Goal: Complete application form

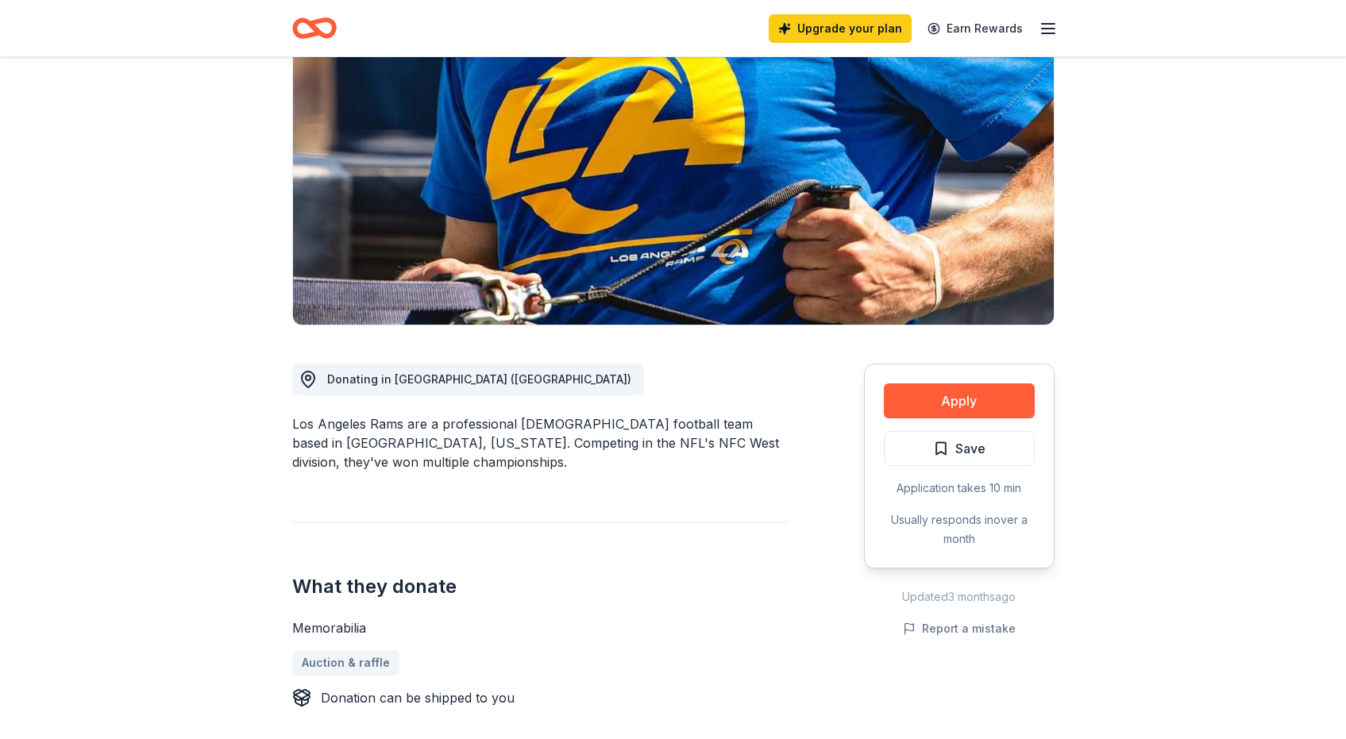
scroll to position [158, 0]
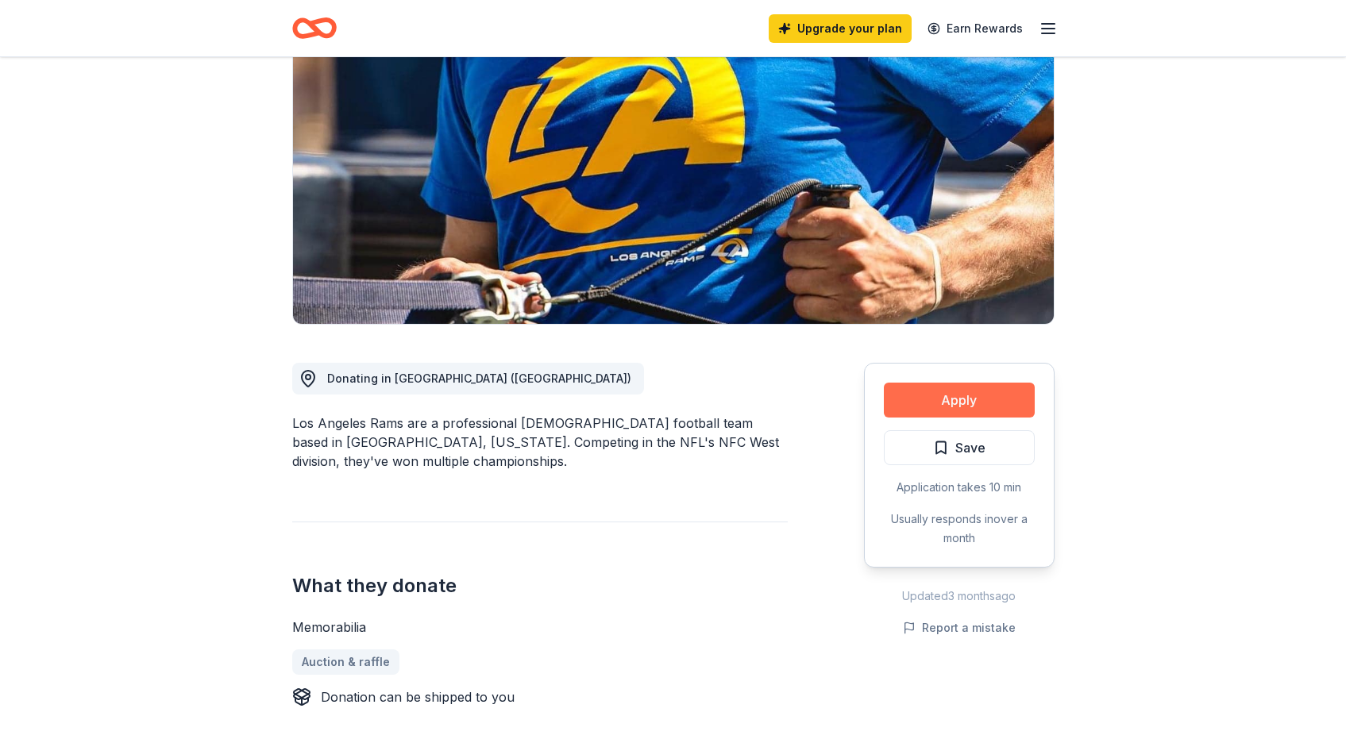
click at [952, 404] on button "Apply" at bounding box center [959, 400] width 151 height 35
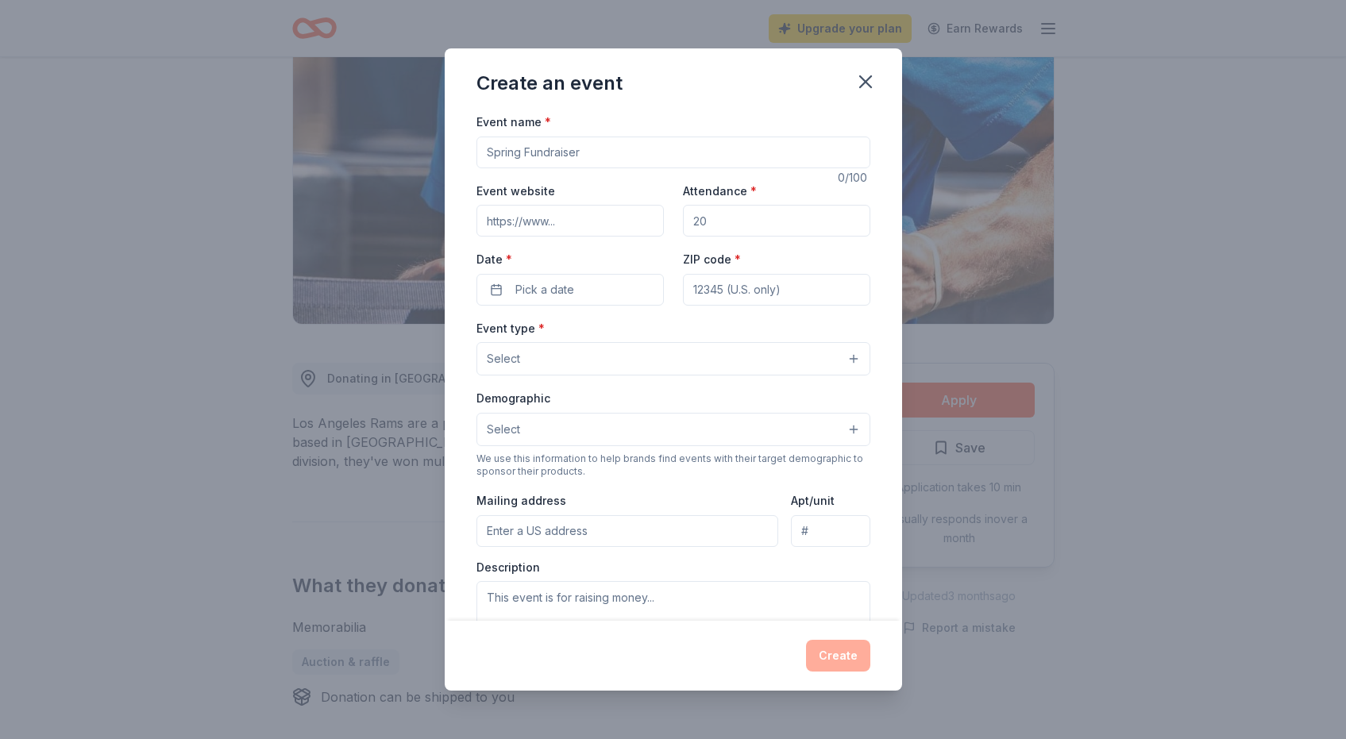
click at [535, 156] on input "Event name *" at bounding box center [673, 153] width 394 height 32
type input "Altadena Arts Magnet Pancake Breakfast"
paste input "[URL][DOMAIN_NAME]"
type input "[URL][DOMAIN_NAME]"
type input "200"
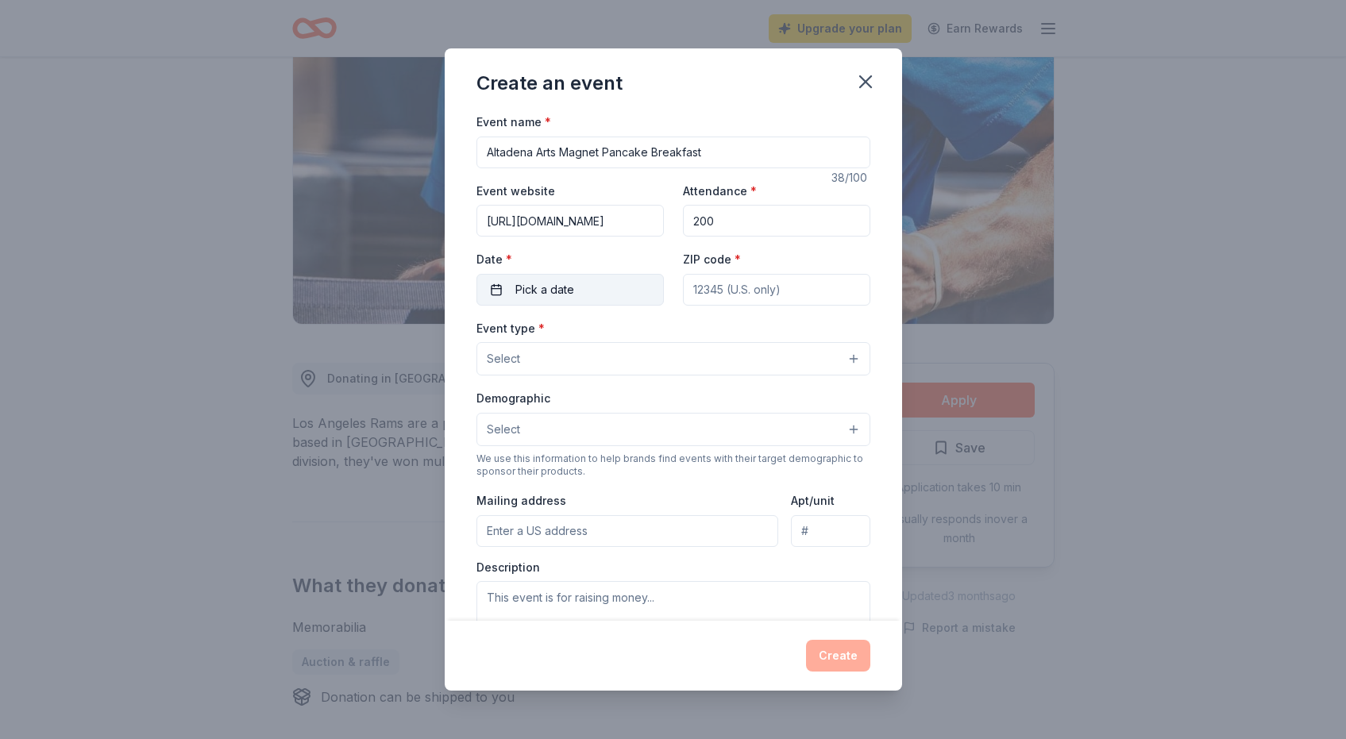
click at [567, 279] on button "Pick a date" at bounding box center [569, 290] width 187 height 32
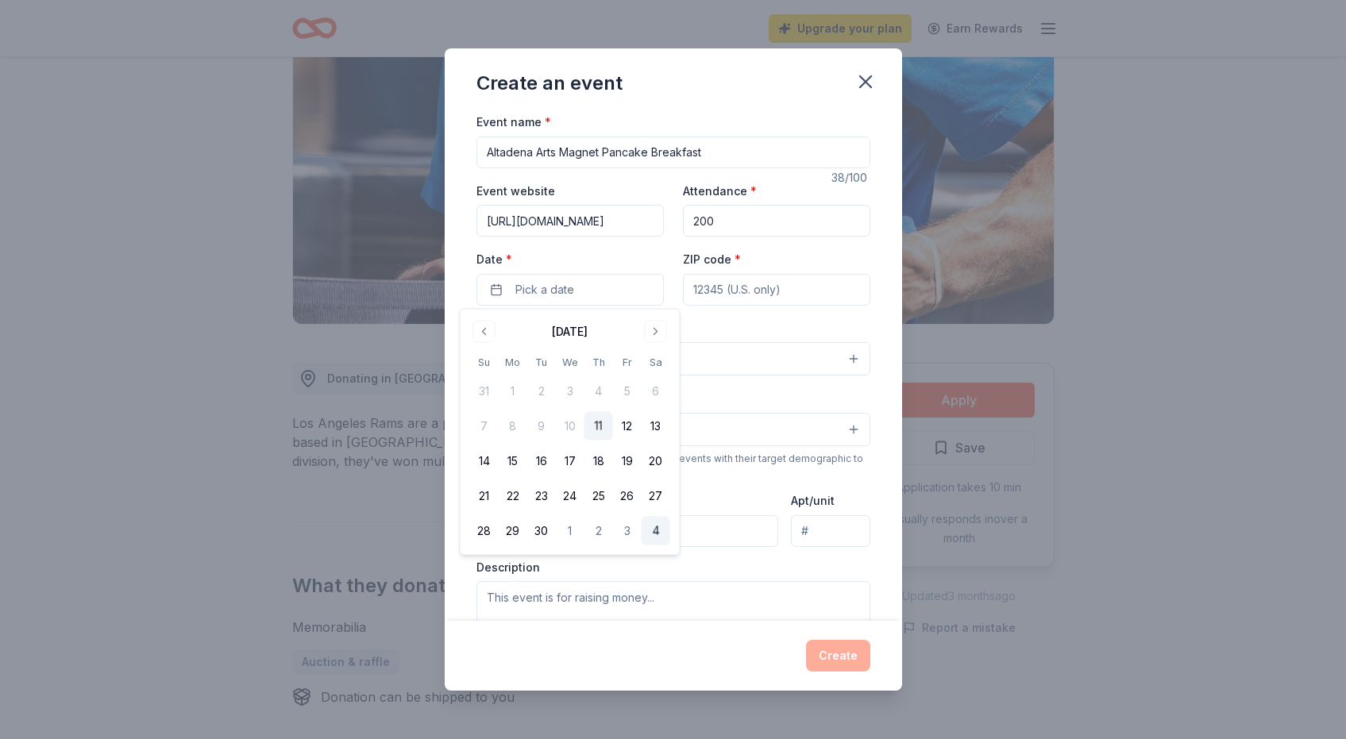
click at [660, 538] on button "4" at bounding box center [656, 531] width 29 height 29
click at [739, 291] on input "ZIP code *" at bounding box center [776, 290] width 187 height 32
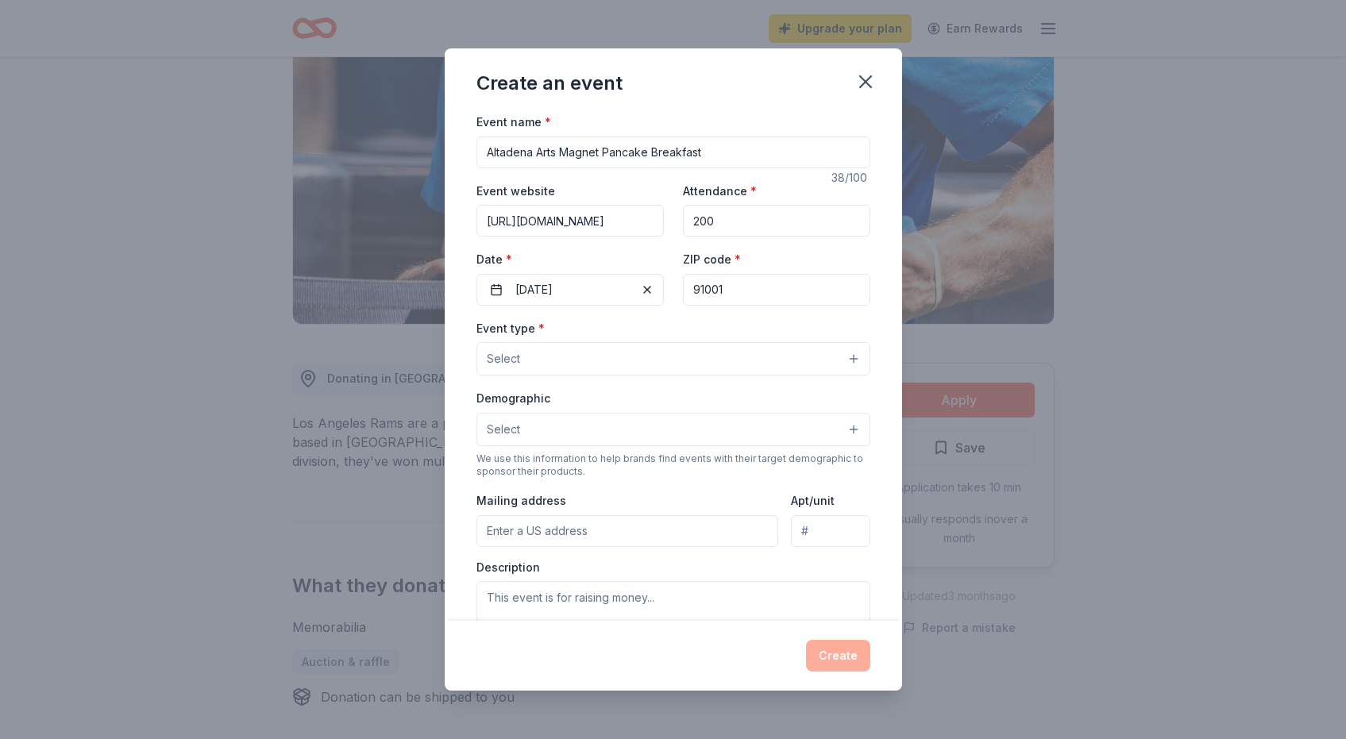
type input "91001"
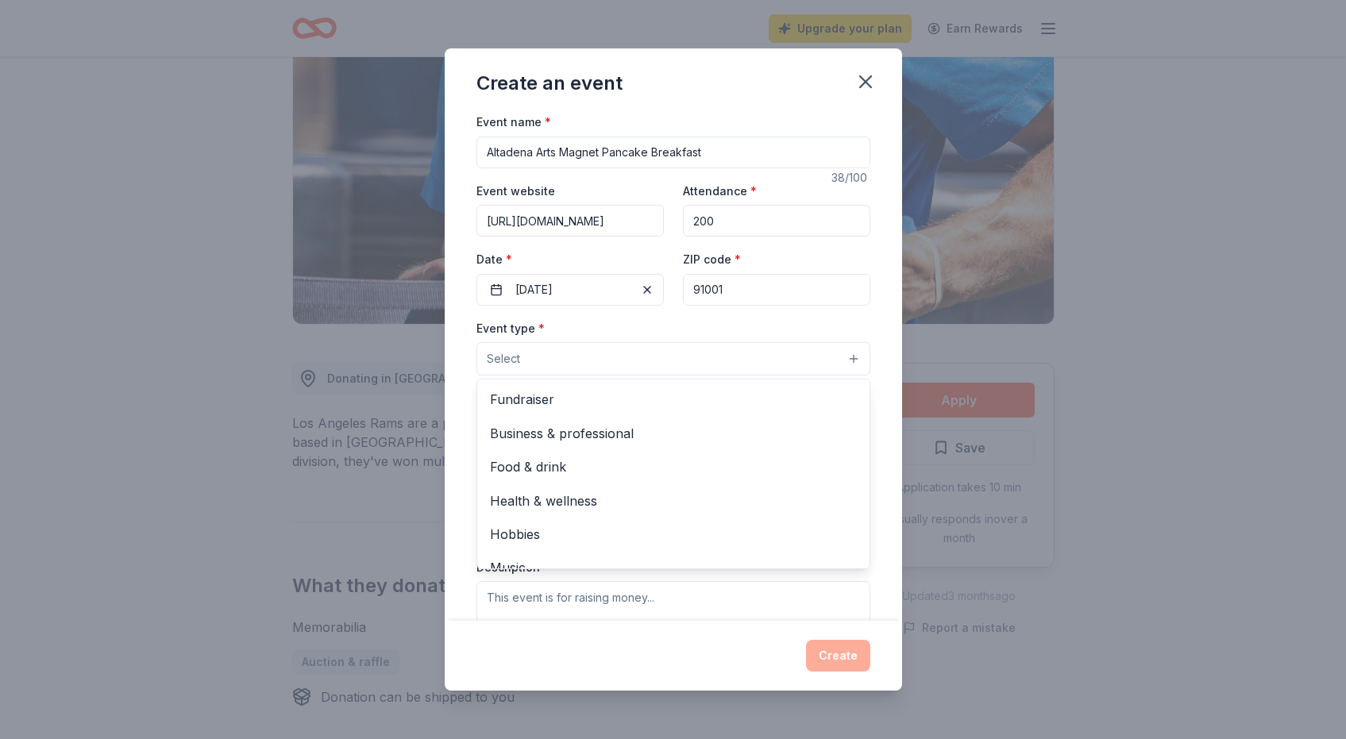
click at [626, 358] on button "Select" at bounding box center [673, 358] width 394 height 33
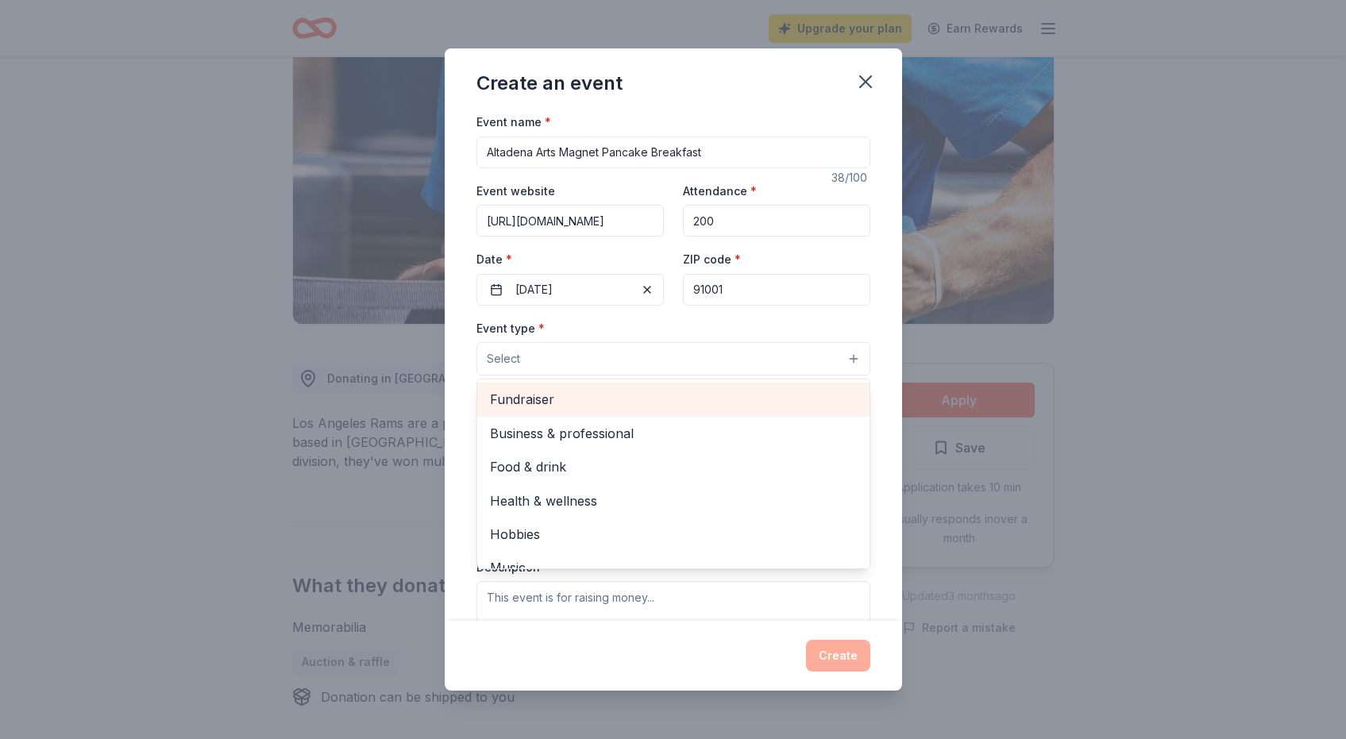
click at [595, 395] on span "Fundraiser" at bounding box center [673, 399] width 367 height 21
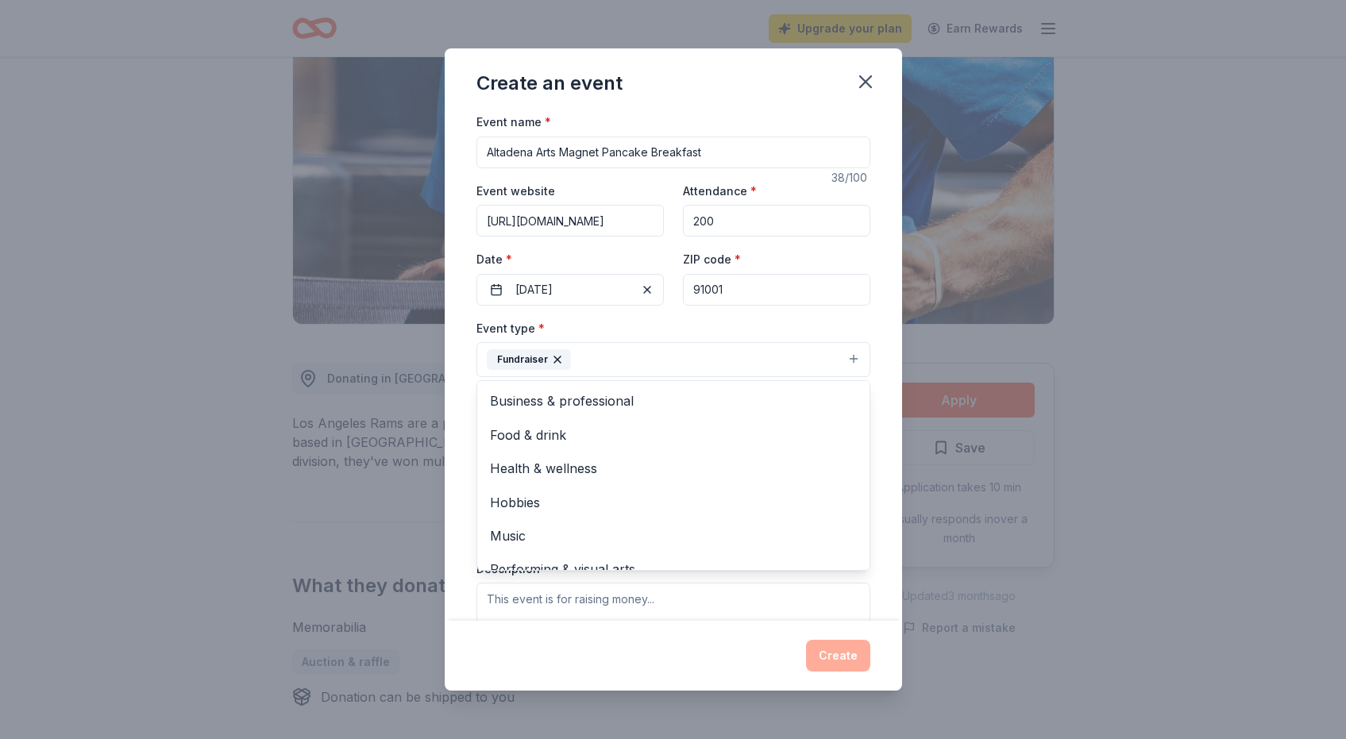
click at [456, 434] on div "Event name * Altadena Arts Magnet Pancake Breakfast 38 /100 Event website [URL]…" at bounding box center [673, 366] width 457 height 509
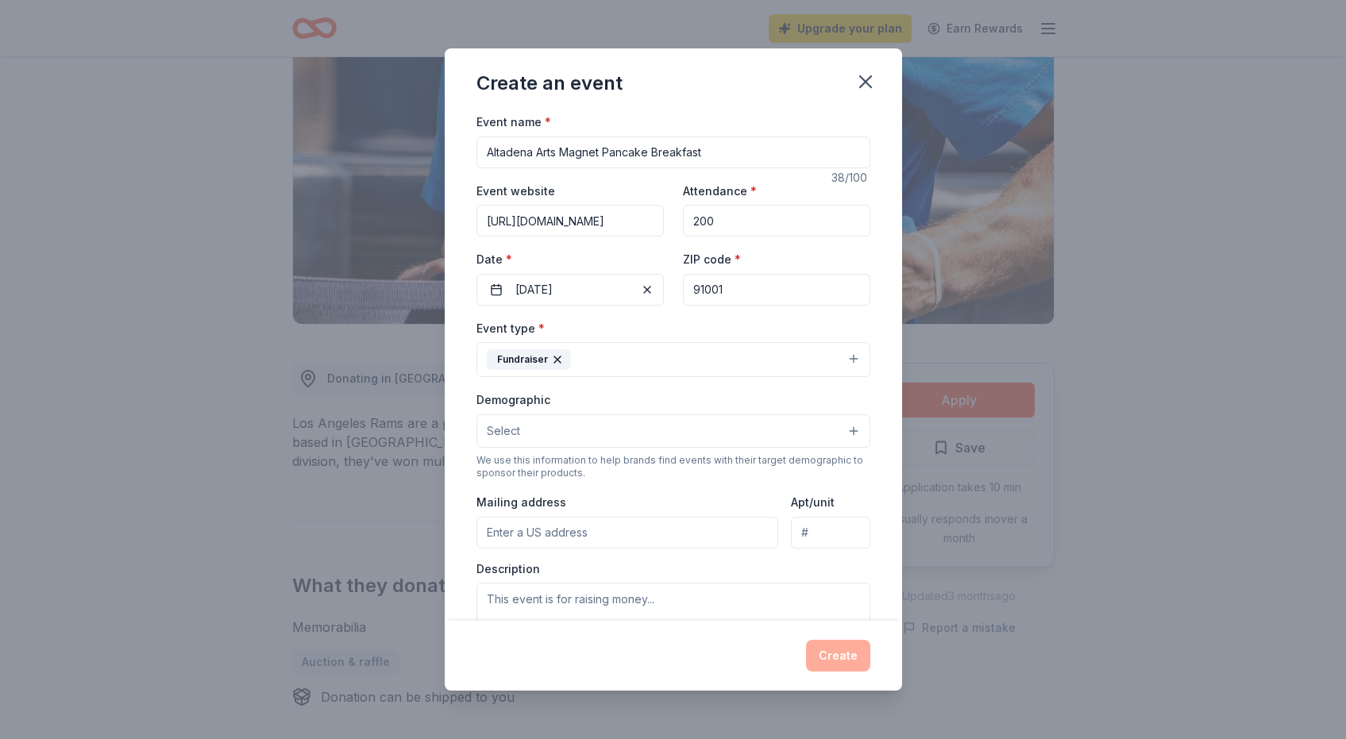
click at [569, 432] on button "Select" at bounding box center [673, 431] width 394 height 33
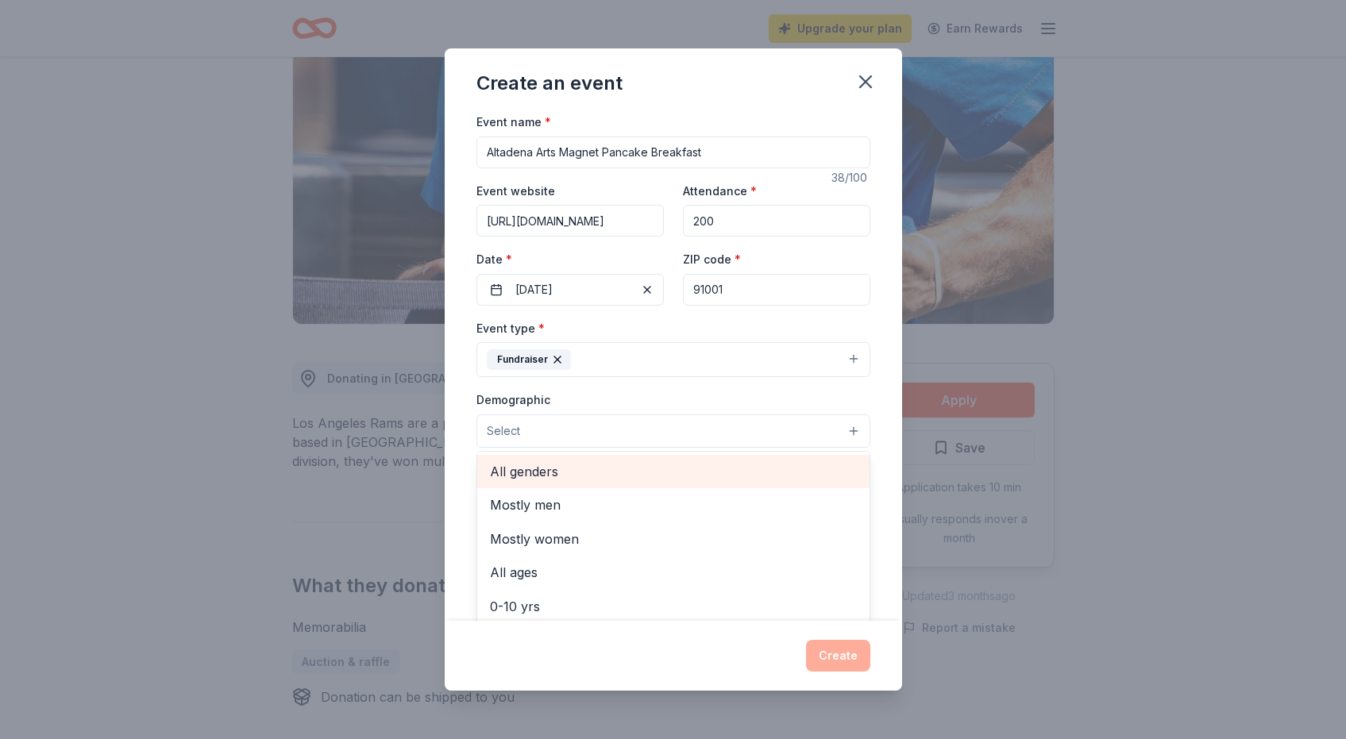
click at [553, 480] on span "All genders" at bounding box center [673, 471] width 367 height 21
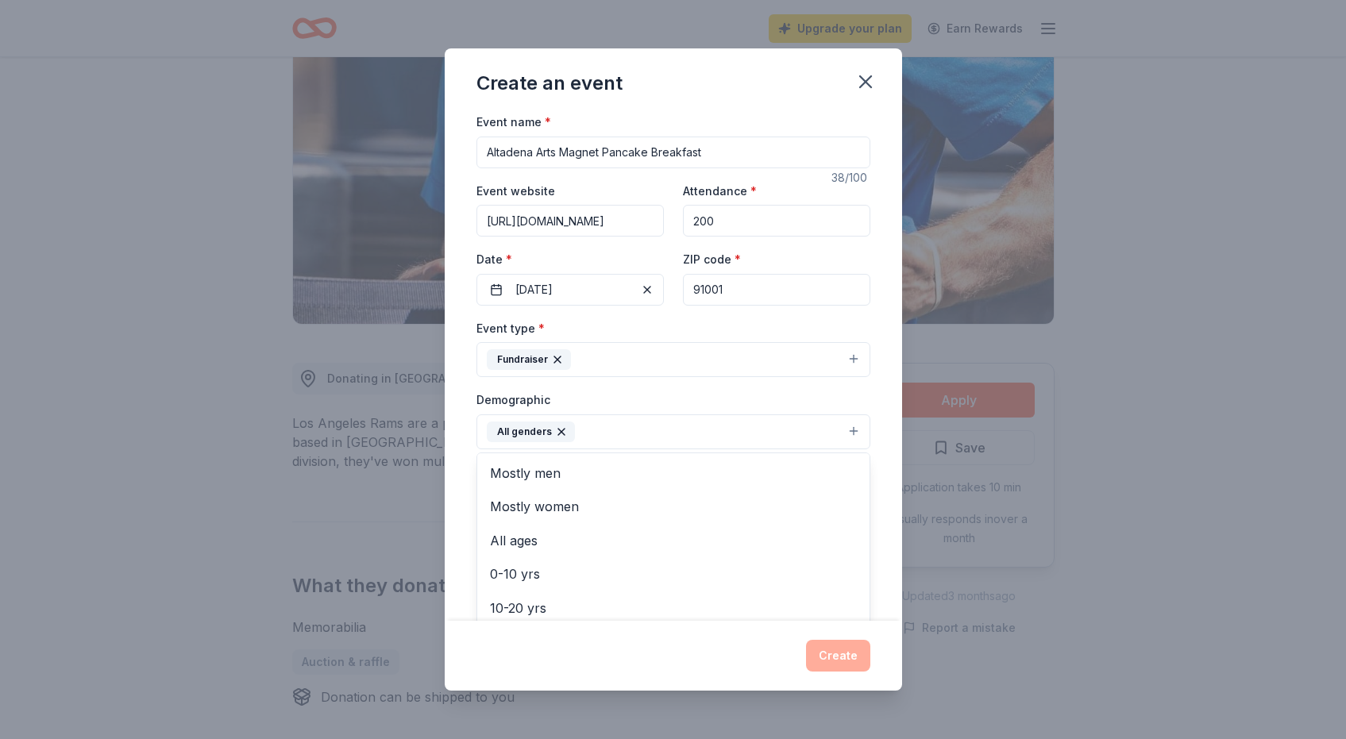
click at [465, 462] on div "Event name * Altadena Arts Magnet Pancake Breakfast 38 /100 Event website [URL]…" at bounding box center [673, 366] width 457 height 509
click at [591, 531] on input "Mailing address" at bounding box center [627, 535] width 303 height 32
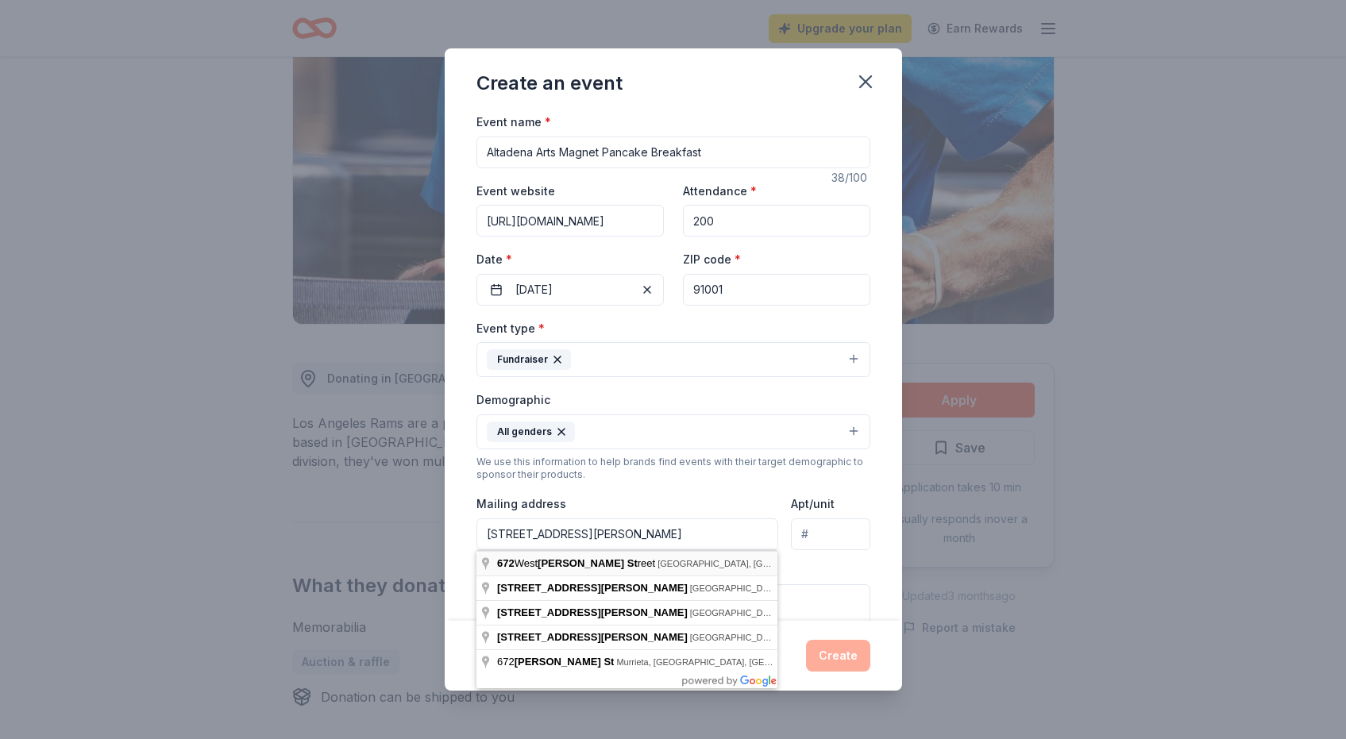
type input "[STREET_ADDRESS][PERSON_NAME]"
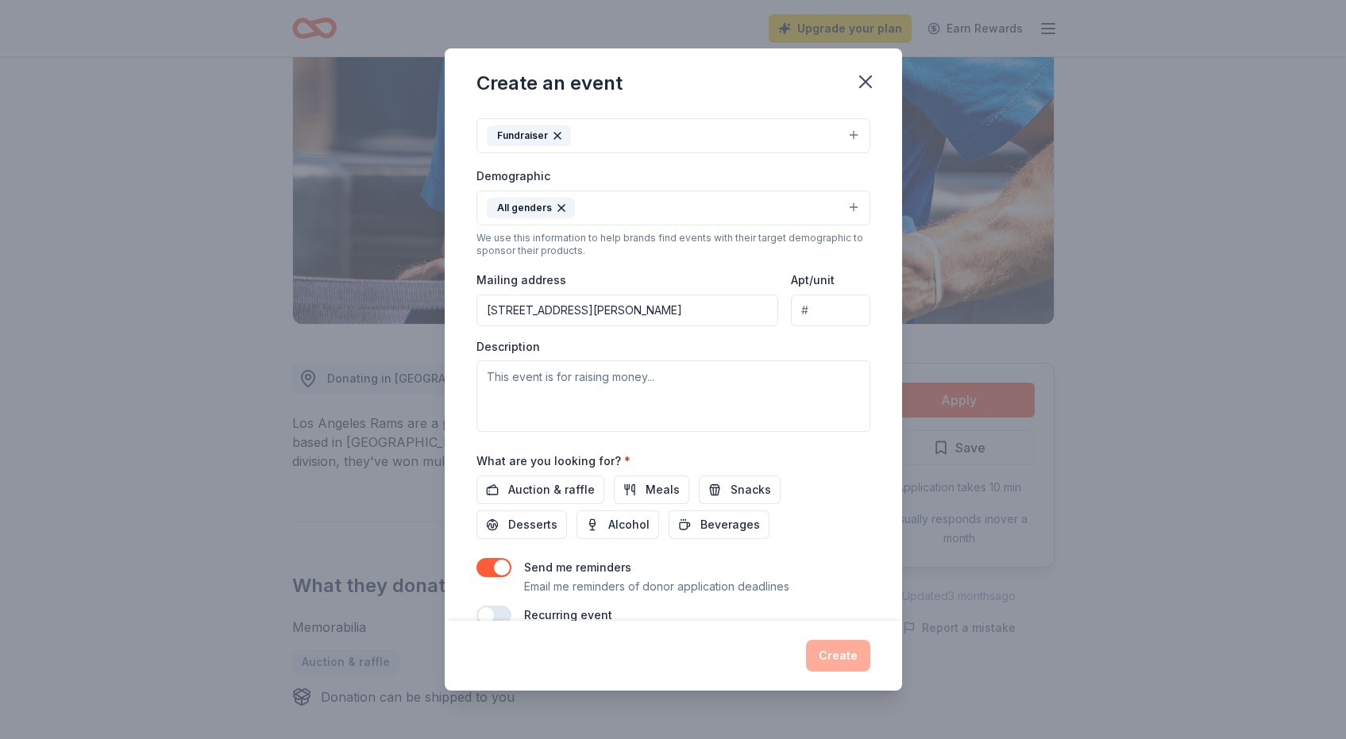
scroll to position [226, 0]
click at [662, 397] on textarea at bounding box center [673, 394] width 394 height 71
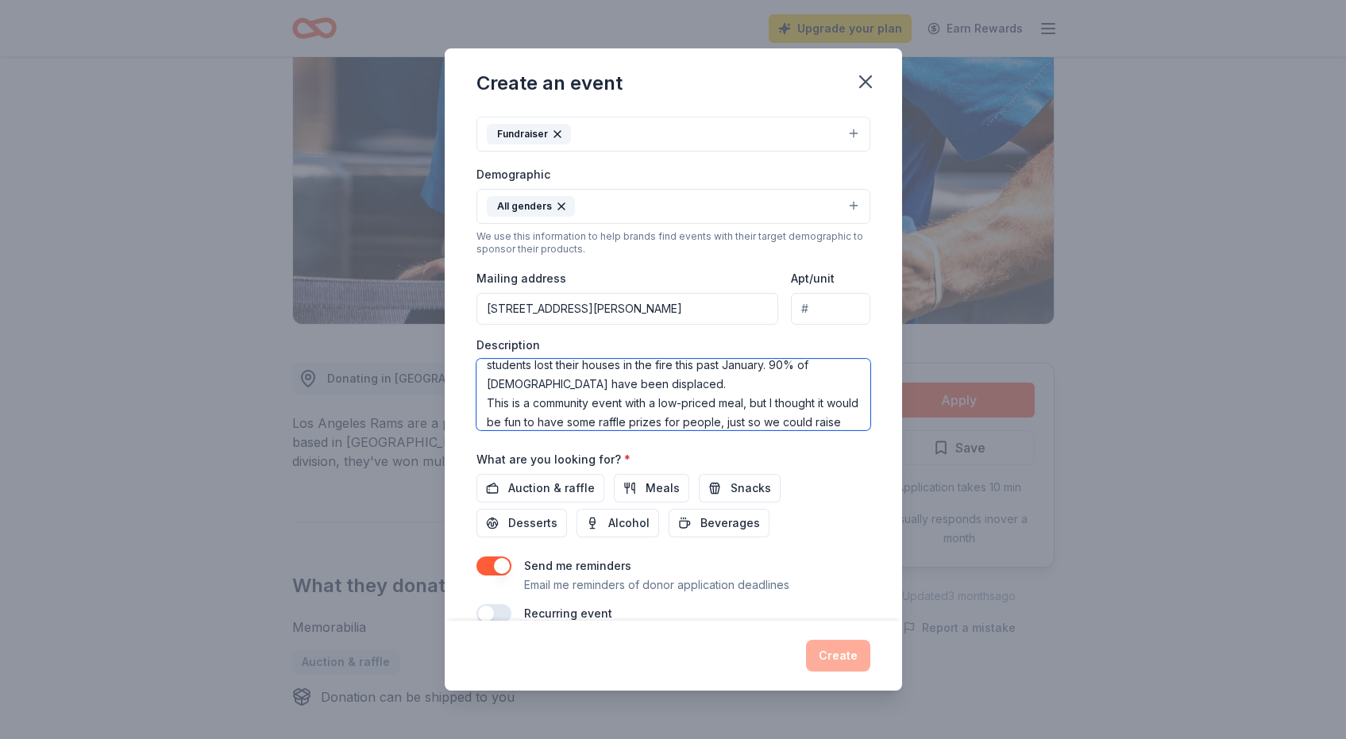
scroll to position [68, 0]
type textarea "We're raising money for our school, Altadena Arts Magnet. We're a title 1 publi…"
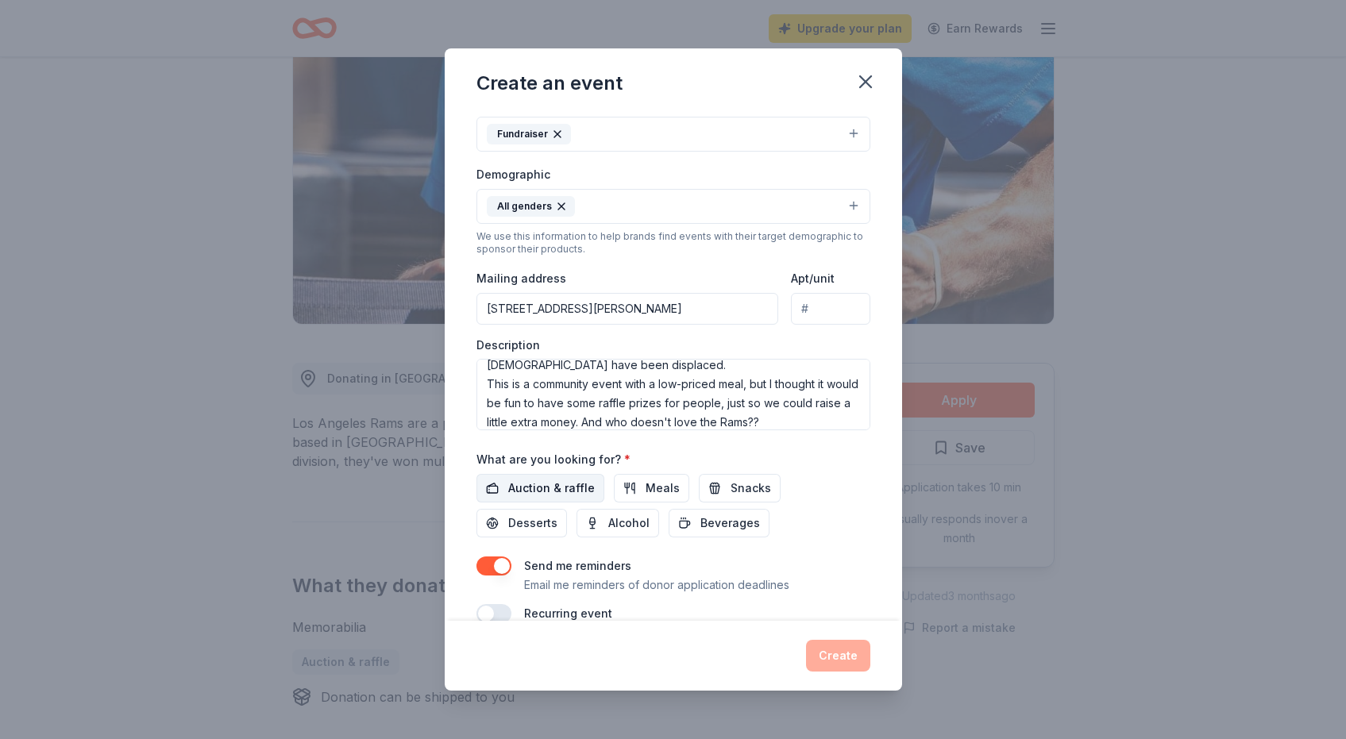
click at [580, 487] on span "Auction & raffle" at bounding box center [551, 488] width 87 height 19
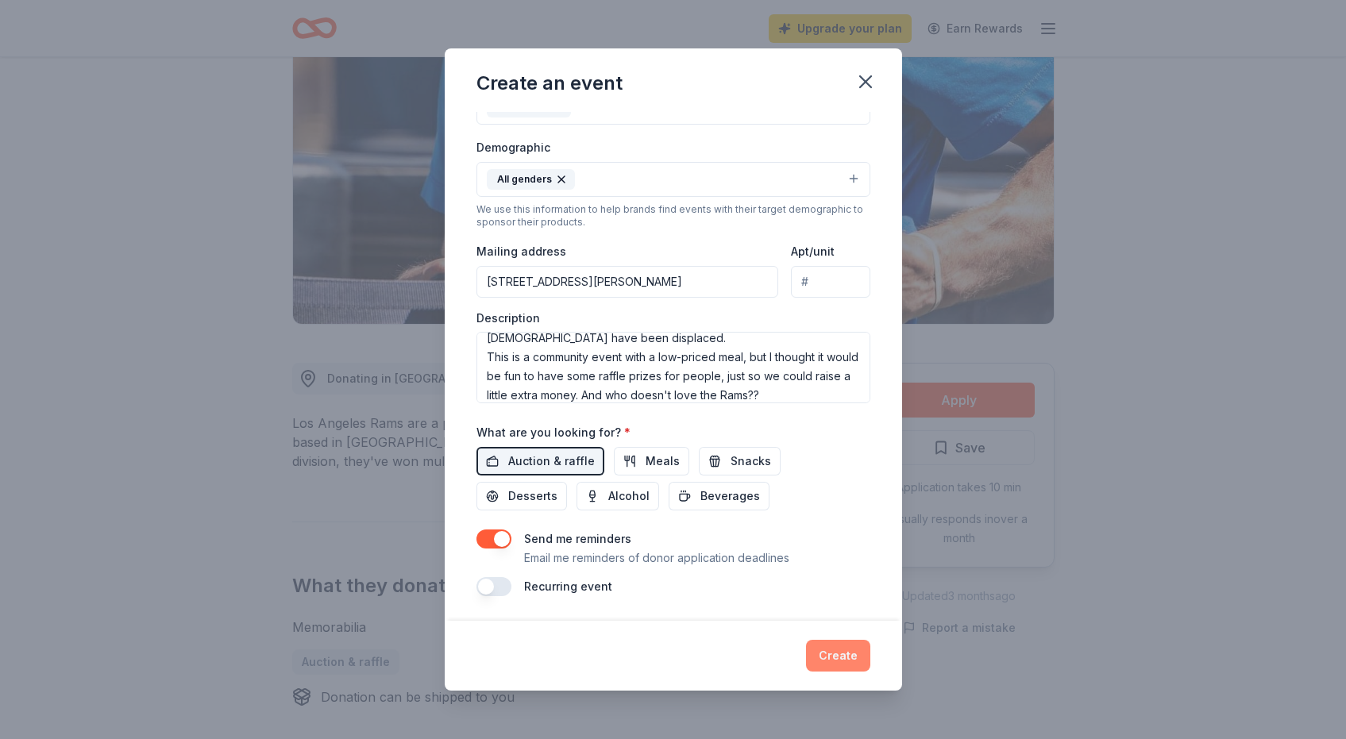
click at [844, 650] on button "Create" at bounding box center [838, 656] width 64 height 32
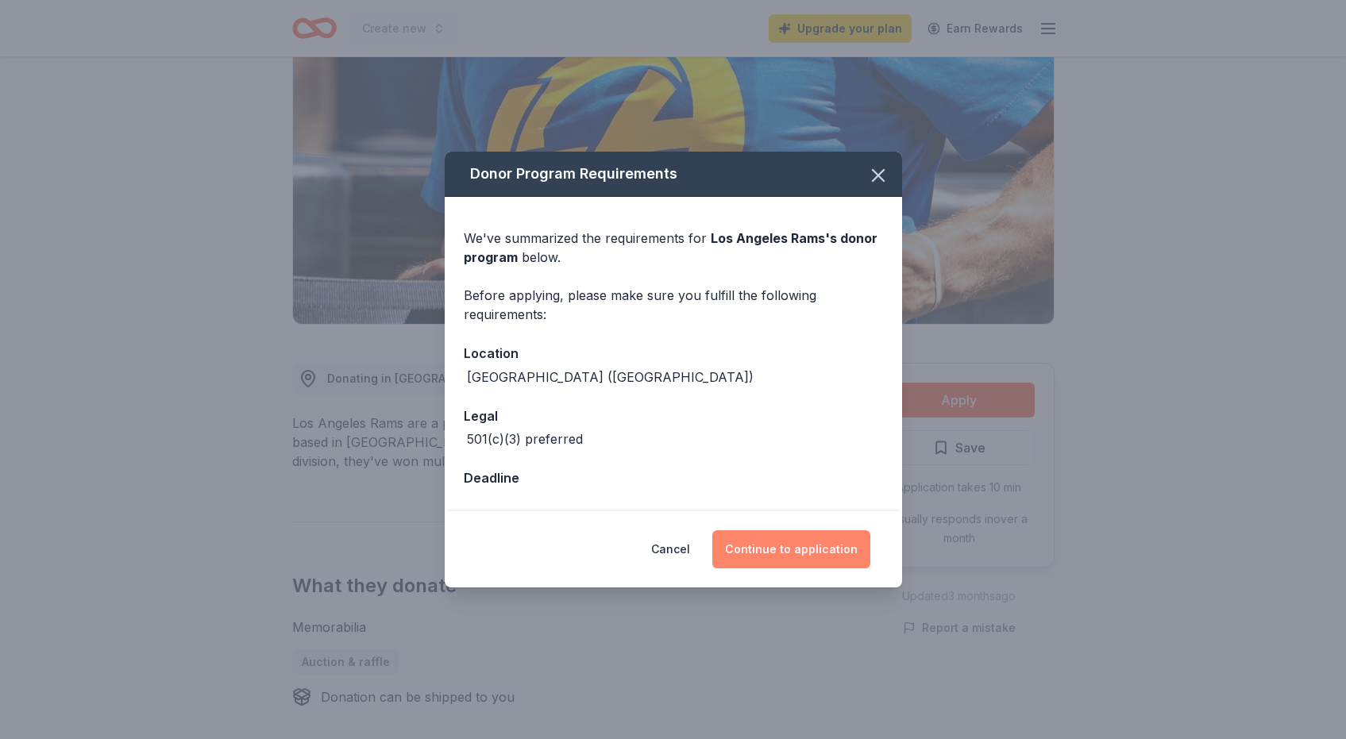
click at [804, 550] on button "Continue to application" at bounding box center [791, 549] width 158 height 38
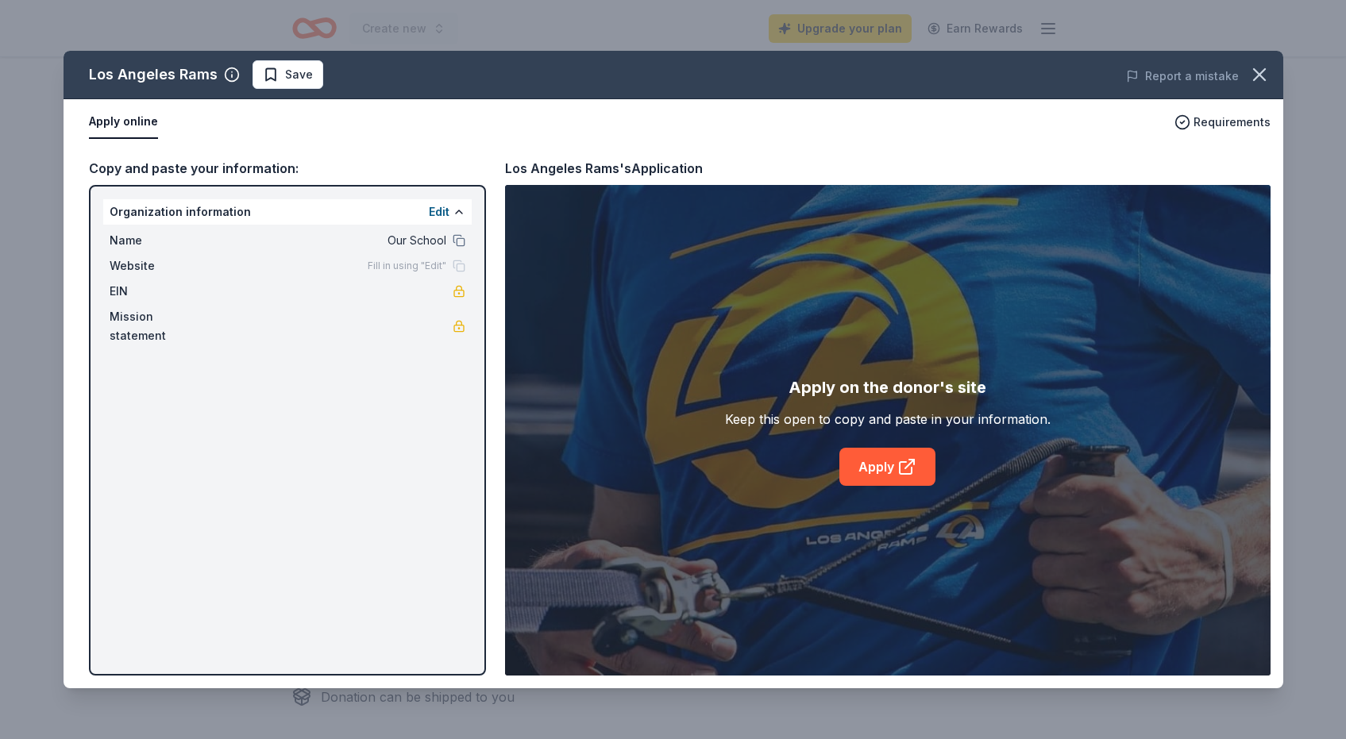
click at [458, 238] on div "Los Angeles Rams Save Report a mistake Apply online Requirements Copy and paste…" at bounding box center [674, 370] width 1220 height 638
click at [422, 242] on div "Los Angeles Rams Save Report a mistake Apply online Requirements Copy and paste…" at bounding box center [674, 370] width 1220 height 638
click at [438, 206] on div "Los Angeles Rams Save Report a mistake Apply online Requirements Copy and paste…" at bounding box center [674, 370] width 1220 height 638
click at [437, 210] on div "Los Angeles Rams Save Report a mistake Apply online Requirements Copy and paste…" at bounding box center [674, 370] width 1220 height 638
click at [436, 210] on div "Los Angeles Rams Save Report a mistake Apply online Requirements Copy and paste…" at bounding box center [674, 370] width 1220 height 638
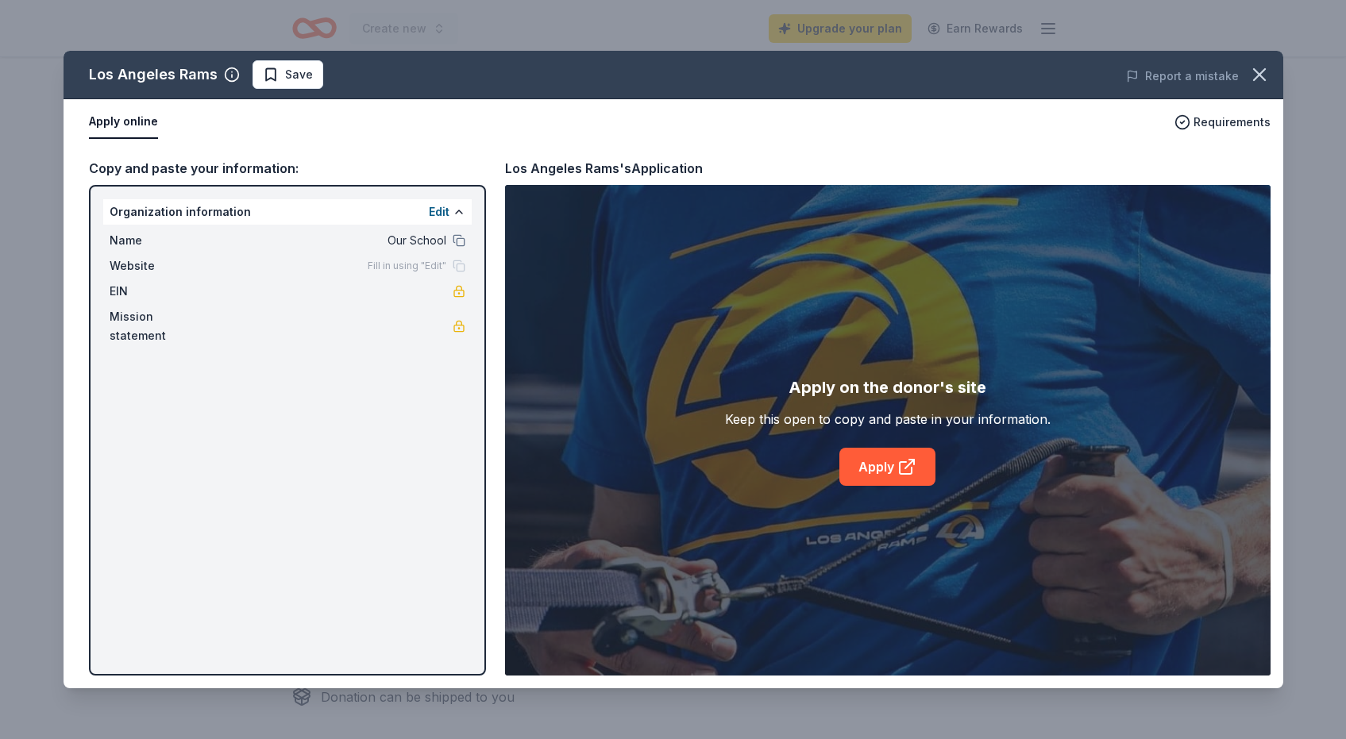
click at [458, 214] on div "Los Angeles Rams Save Report a mistake Apply online Requirements Copy and paste…" at bounding box center [674, 370] width 1220 height 638
click at [886, 461] on div "Los Angeles Rams Save Report a mistake Apply online Requirements Copy and paste…" at bounding box center [674, 370] width 1220 height 638
click at [436, 215] on div "Los Angeles Rams Save Report a mistake Apply online Requirements Copy and paste…" at bounding box center [674, 370] width 1220 height 638
click at [442, 211] on div "Los Angeles Rams Save Report a mistake Apply online Requirements Copy and paste…" at bounding box center [674, 370] width 1220 height 638
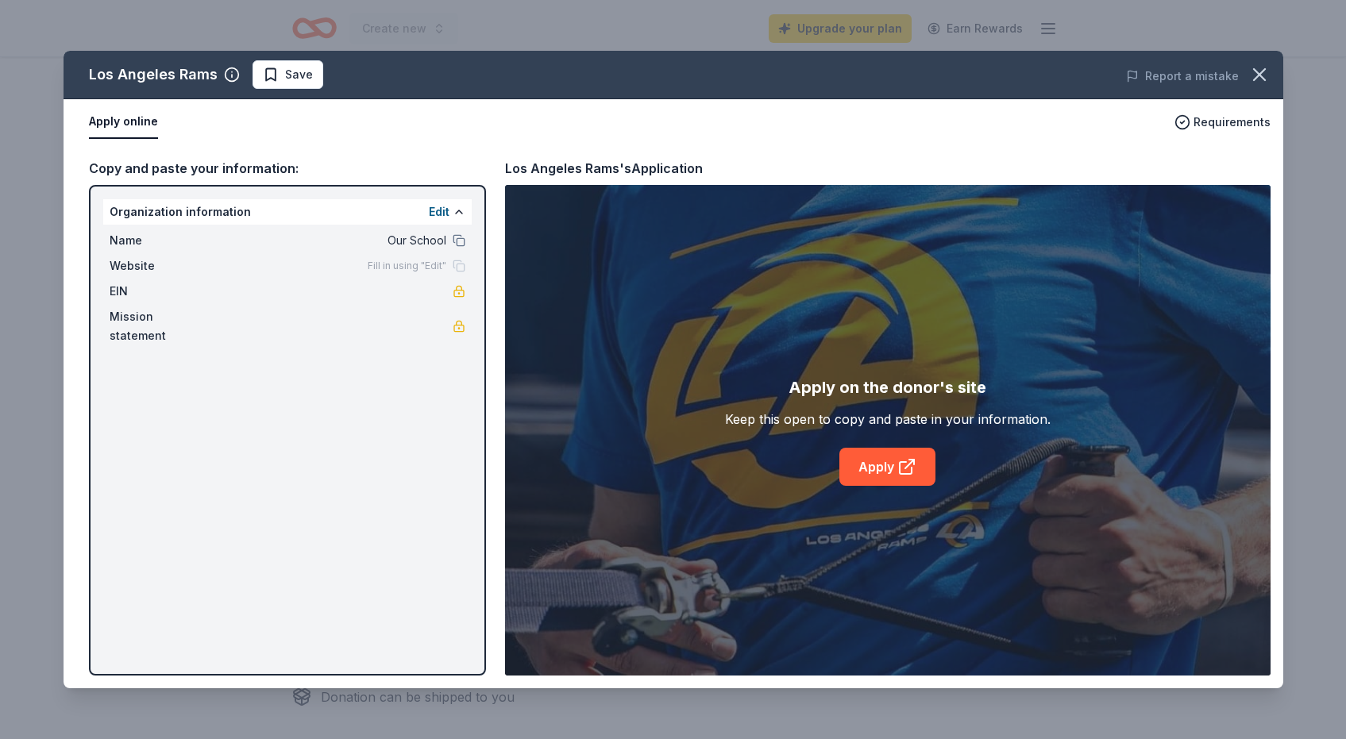
click at [458, 242] on div "Los Angeles Rams Save Report a mistake Apply online Requirements Copy and paste…" at bounding box center [674, 370] width 1220 height 638
click at [426, 244] on div "Los Angeles Rams Save Report a mistake Apply online Requirements Copy and paste…" at bounding box center [674, 370] width 1220 height 638
click at [395, 268] on div "Los Angeles Rams Save Report a mistake Apply online Requirements Copy and paste…" at bounding box center [674, 370] width 1220 height 638
click at [1260, 72] on icon "button" at bounding box center [1259, 75] width 22 height 22
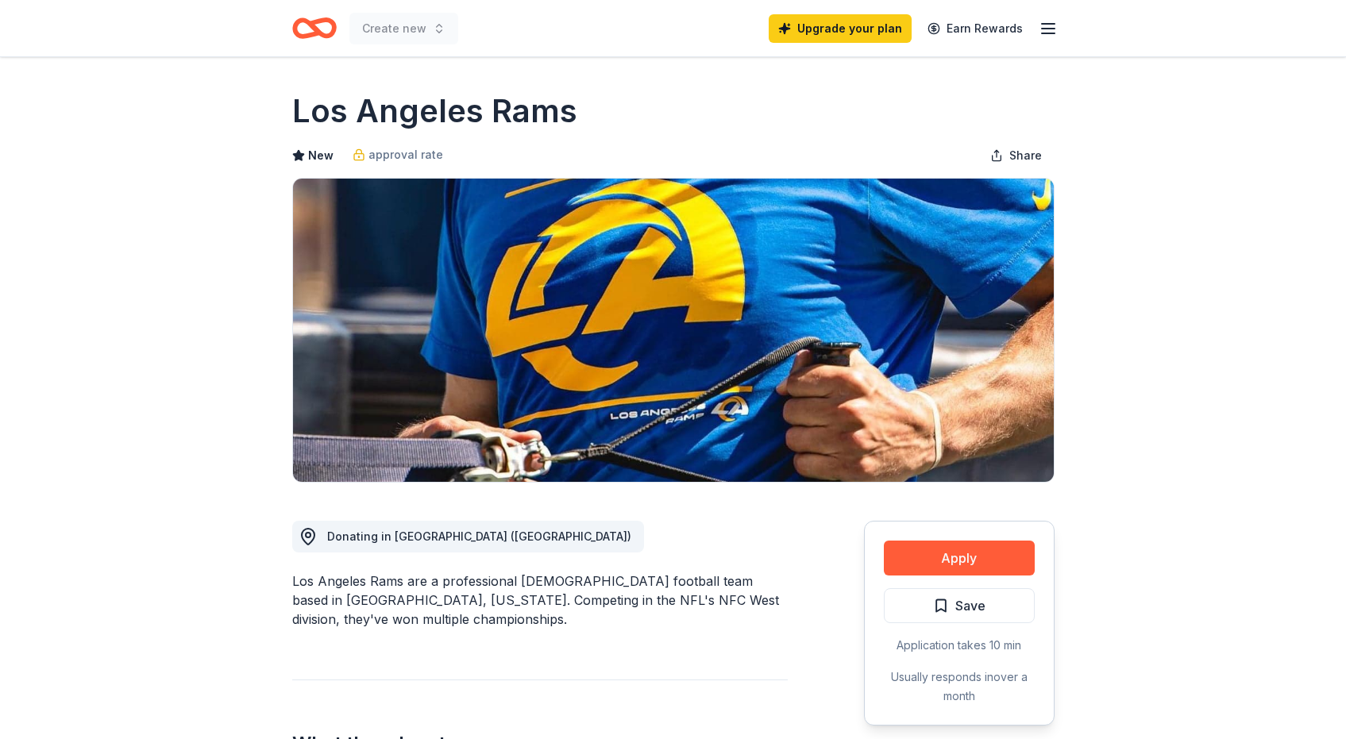
click at [1055, 29] on icon "button" at bounding box center [1048, 28] width 19 height 19
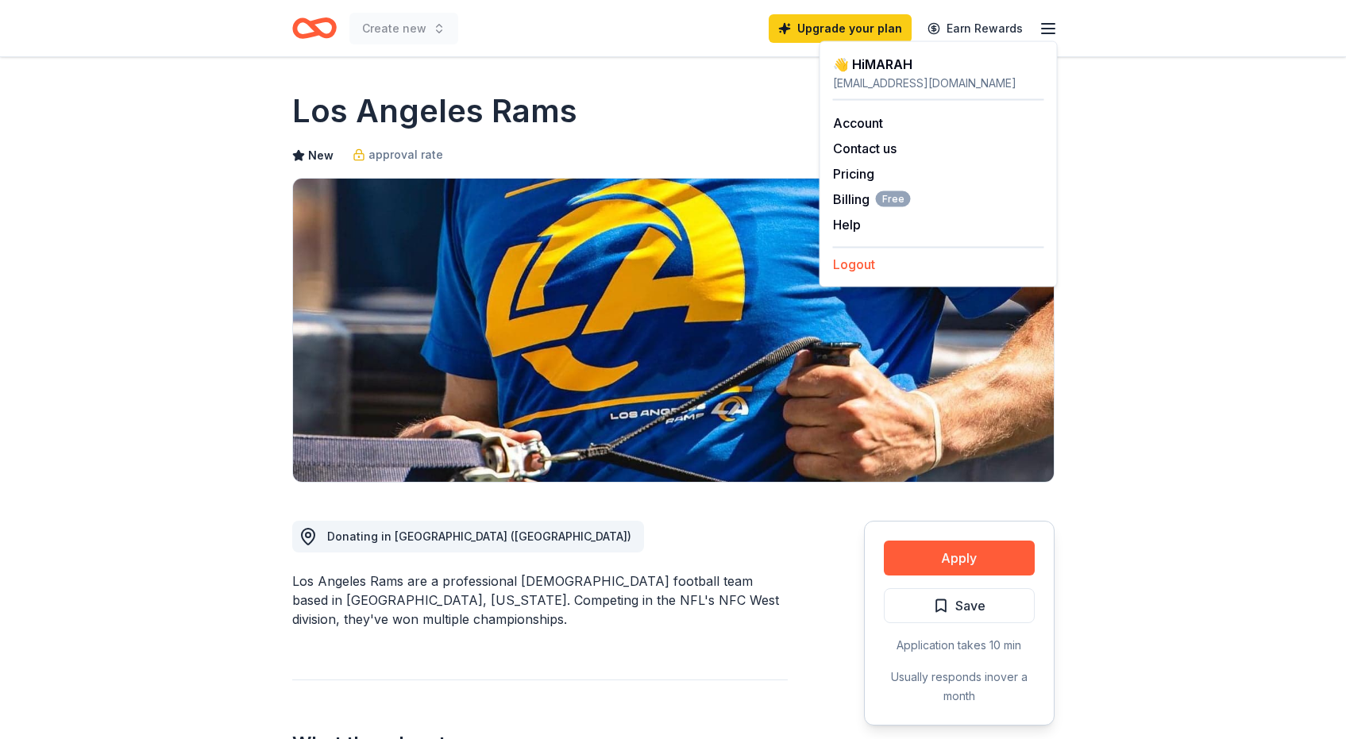
click at [849, 268] on button "Logout" at bounding box center [854, 264] width 42 height 19
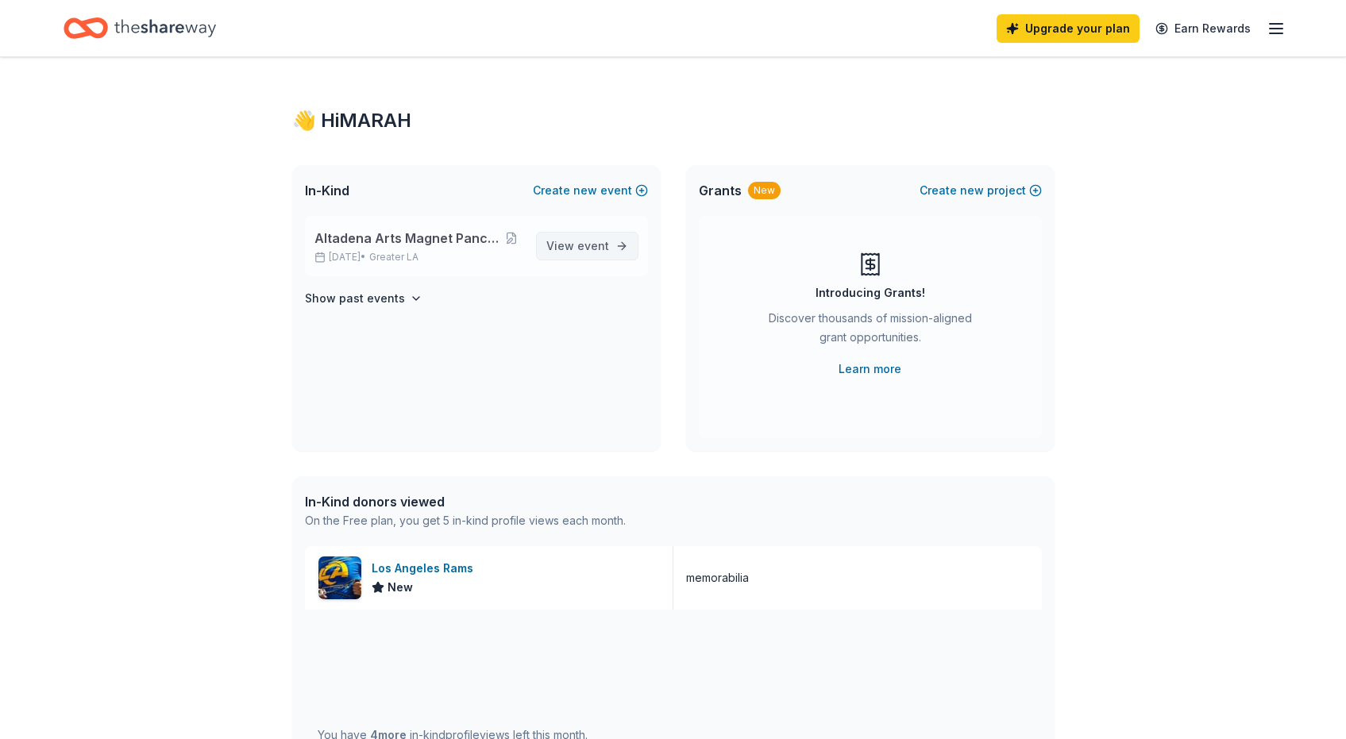
click at [593, 249] on span "event" at bounding box center [593, 246] width 32 height 14
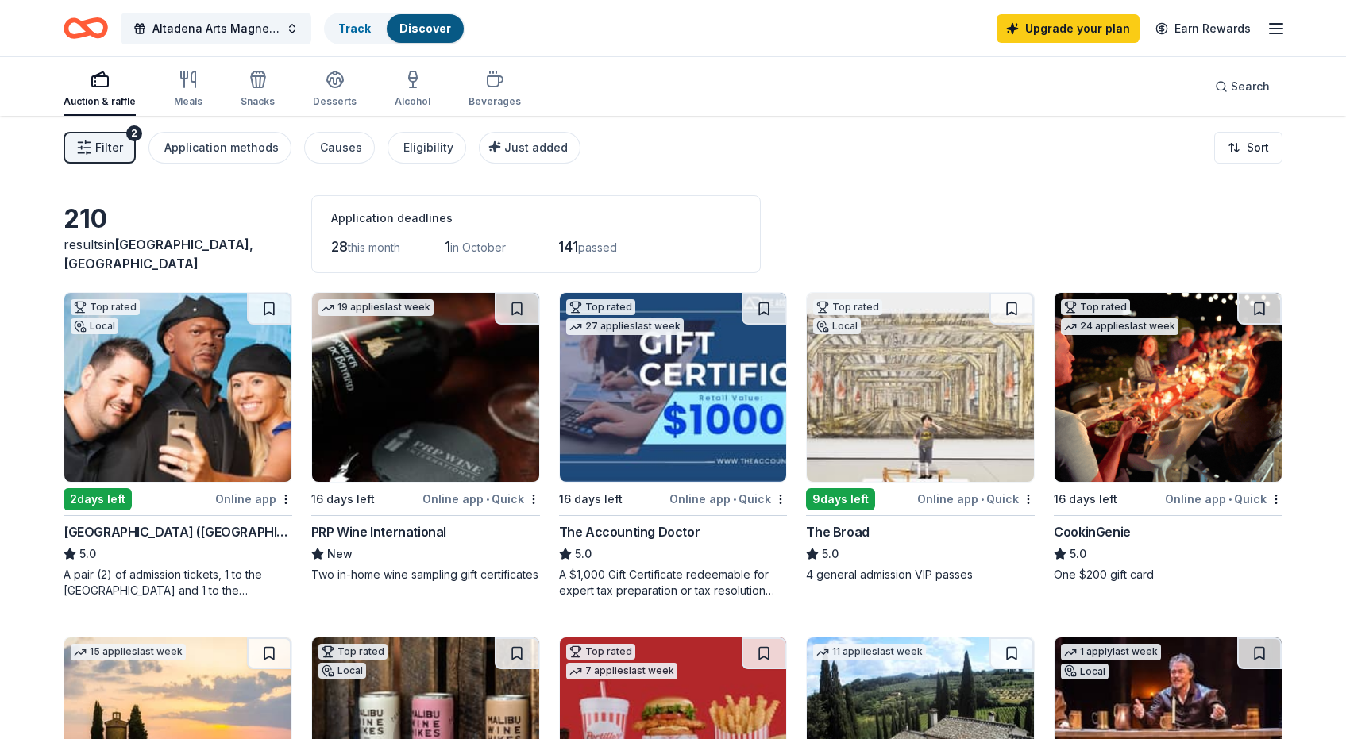
click at [109, 148] on span "Filter" at bounding box center [109, 147] width 28 height 19
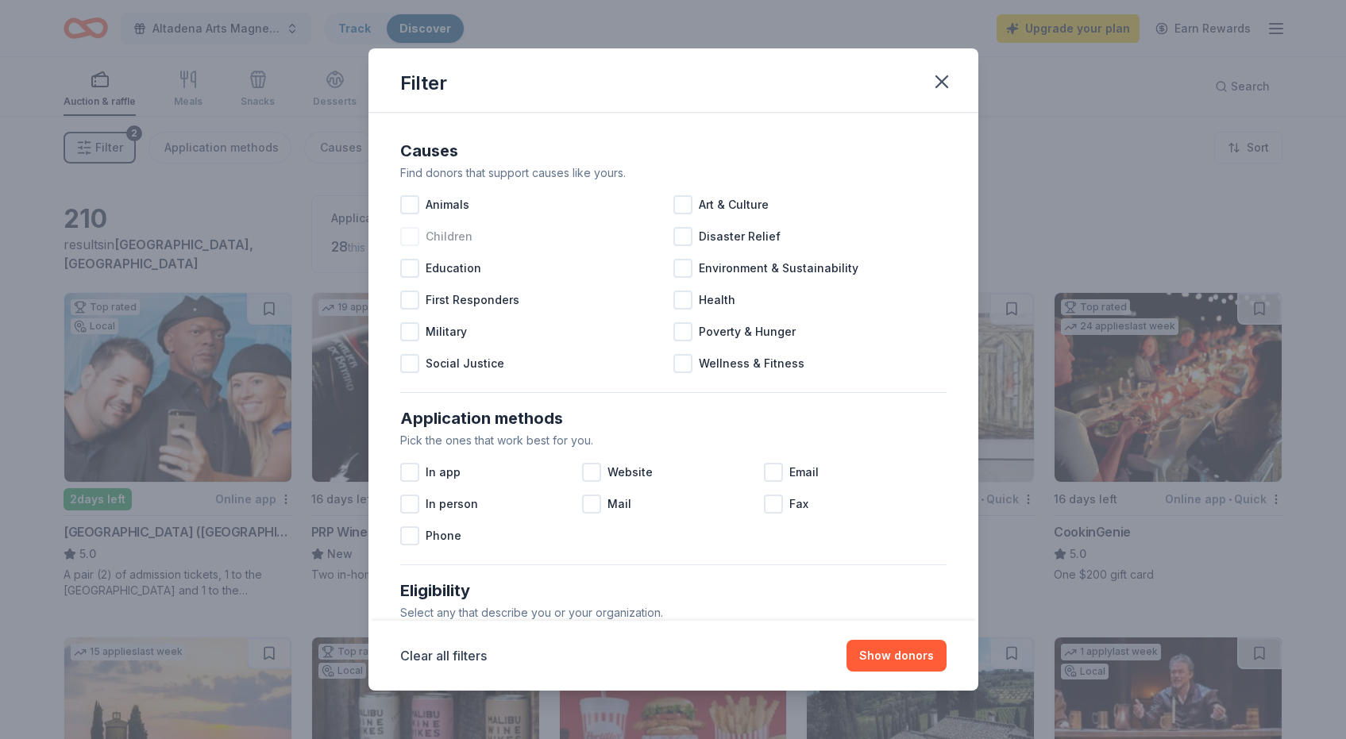
click at [404, 241] on div at bounding box center [409, 236] width 19 height 19
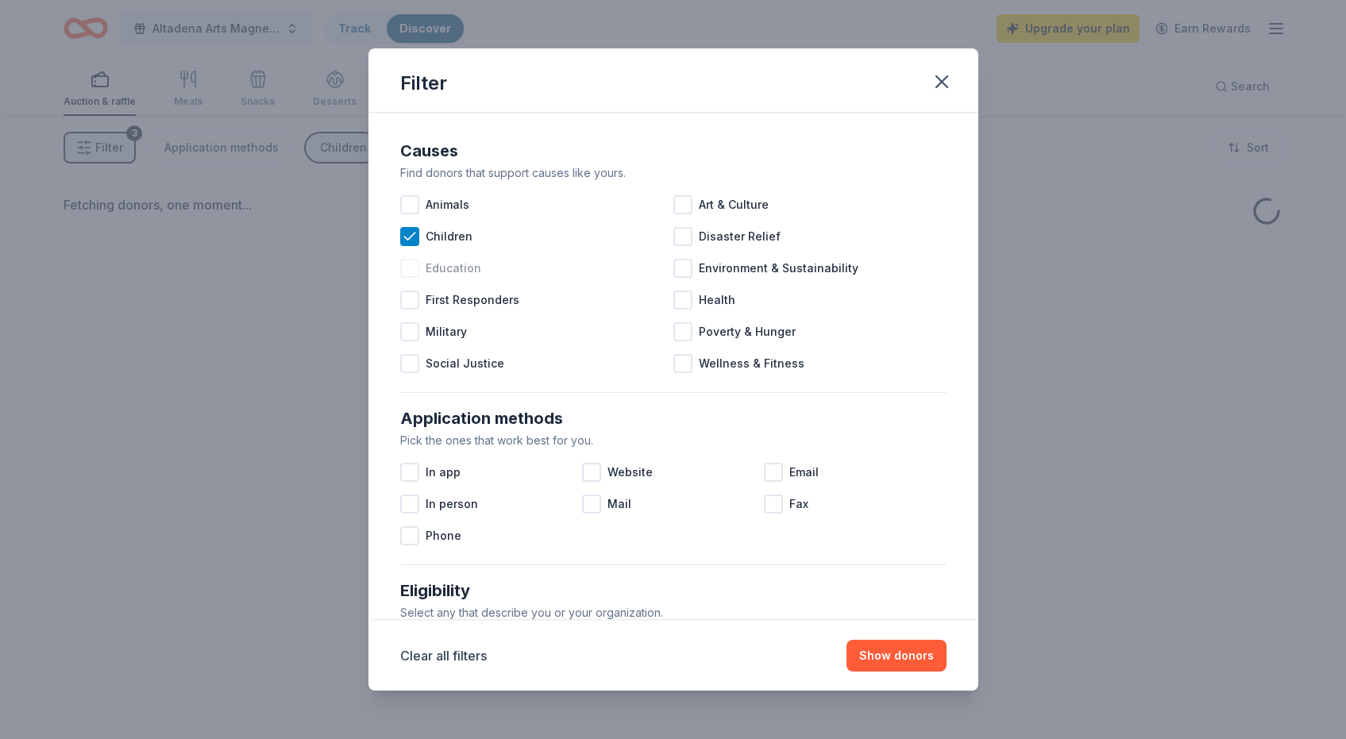
click at [405, 268] on div at bounding box center [409, 268] width 19 height 19
click at [907, 661] on button "Show donors" at bounding box center [897, 656] width 100 height 32
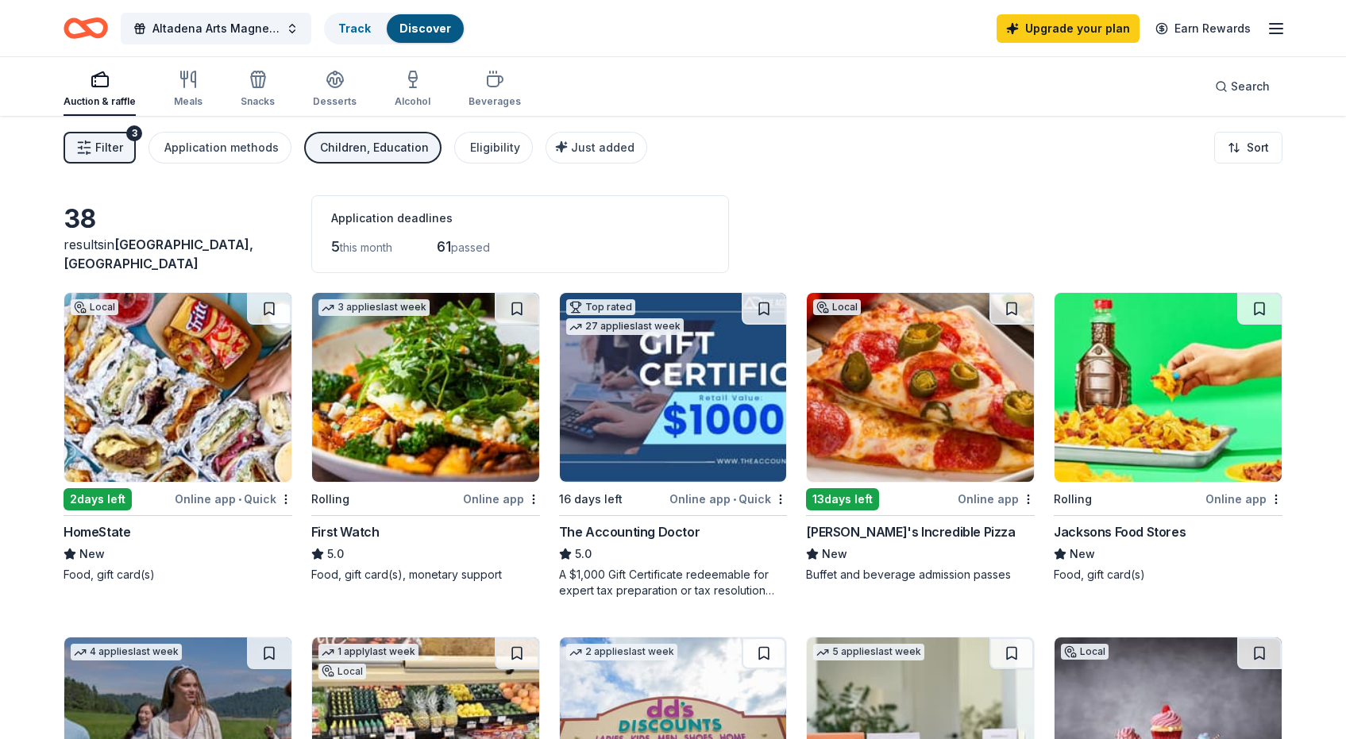
click at [141, 403] on img at bounding box center [177, 387] width 227 height 189
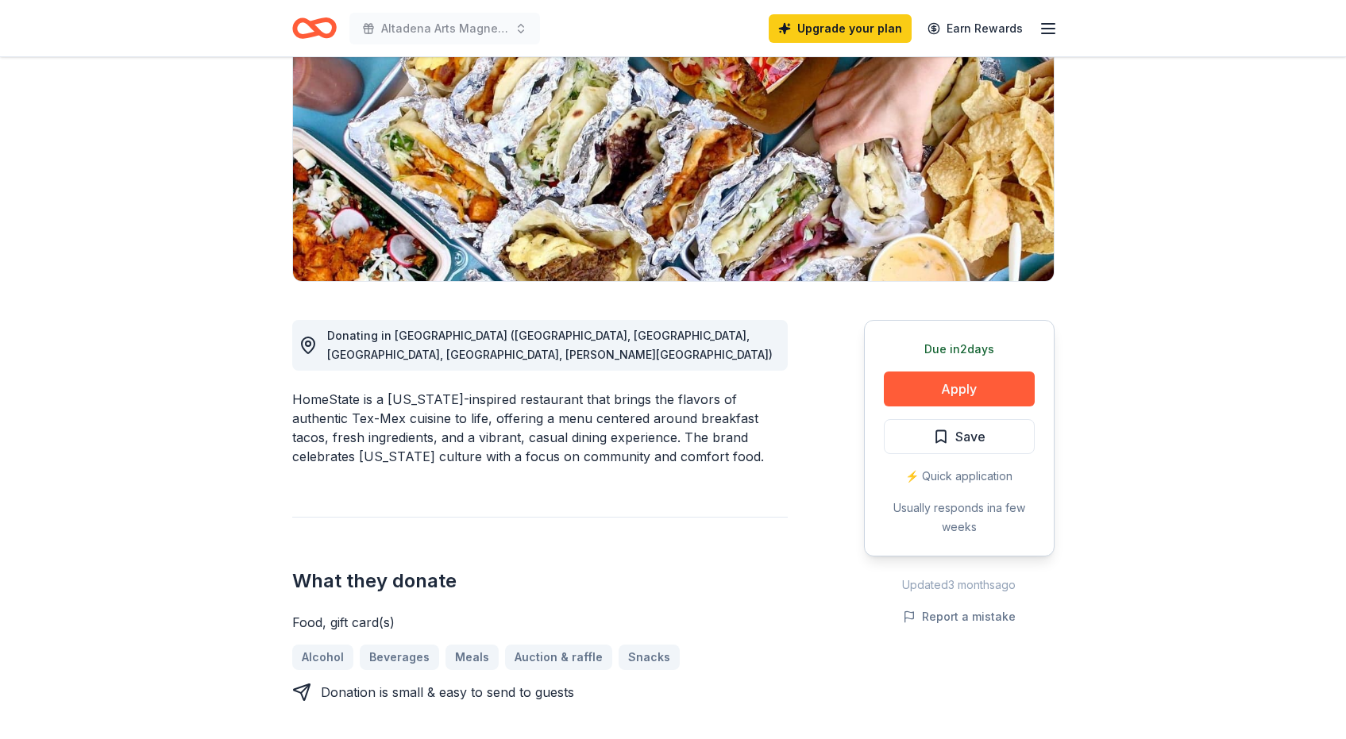
scroll to position [197, 0]
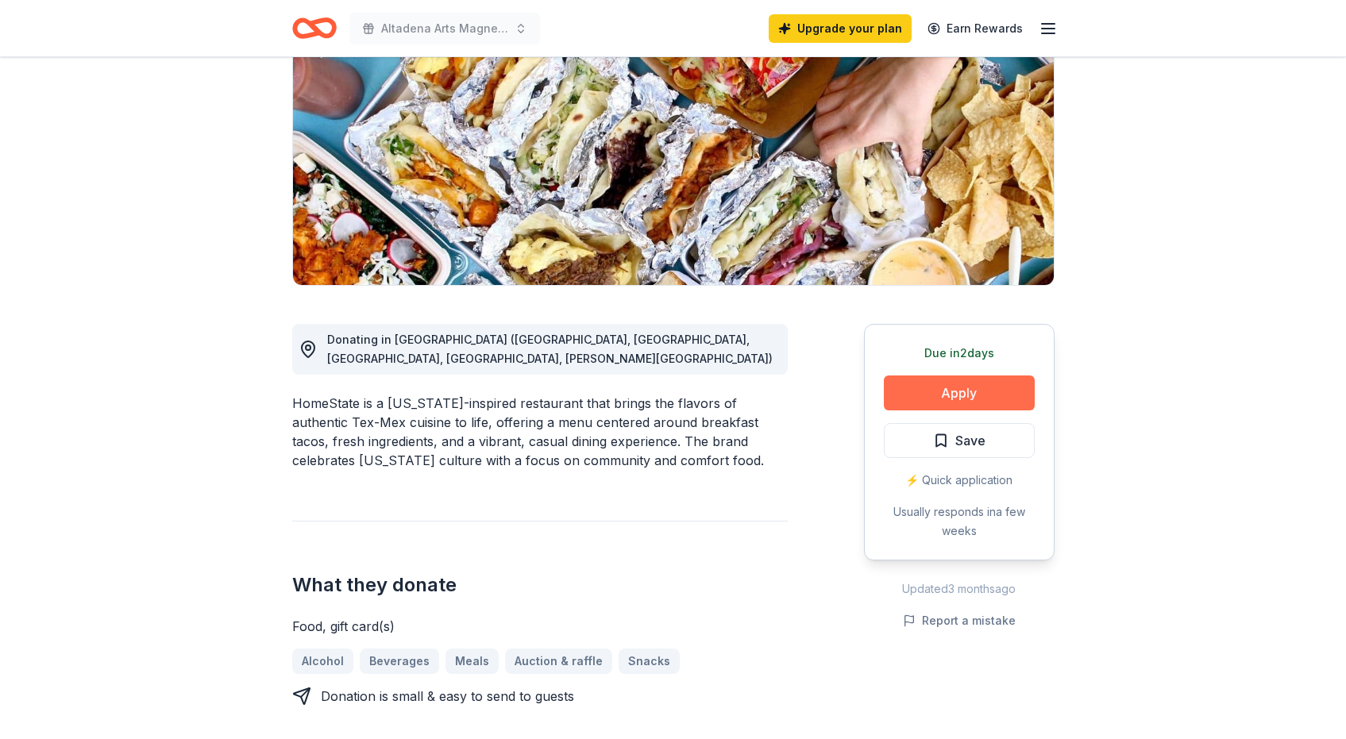
click at [979, 399] on button "Apply" at bounding box center [959, 393] width 151 height 35
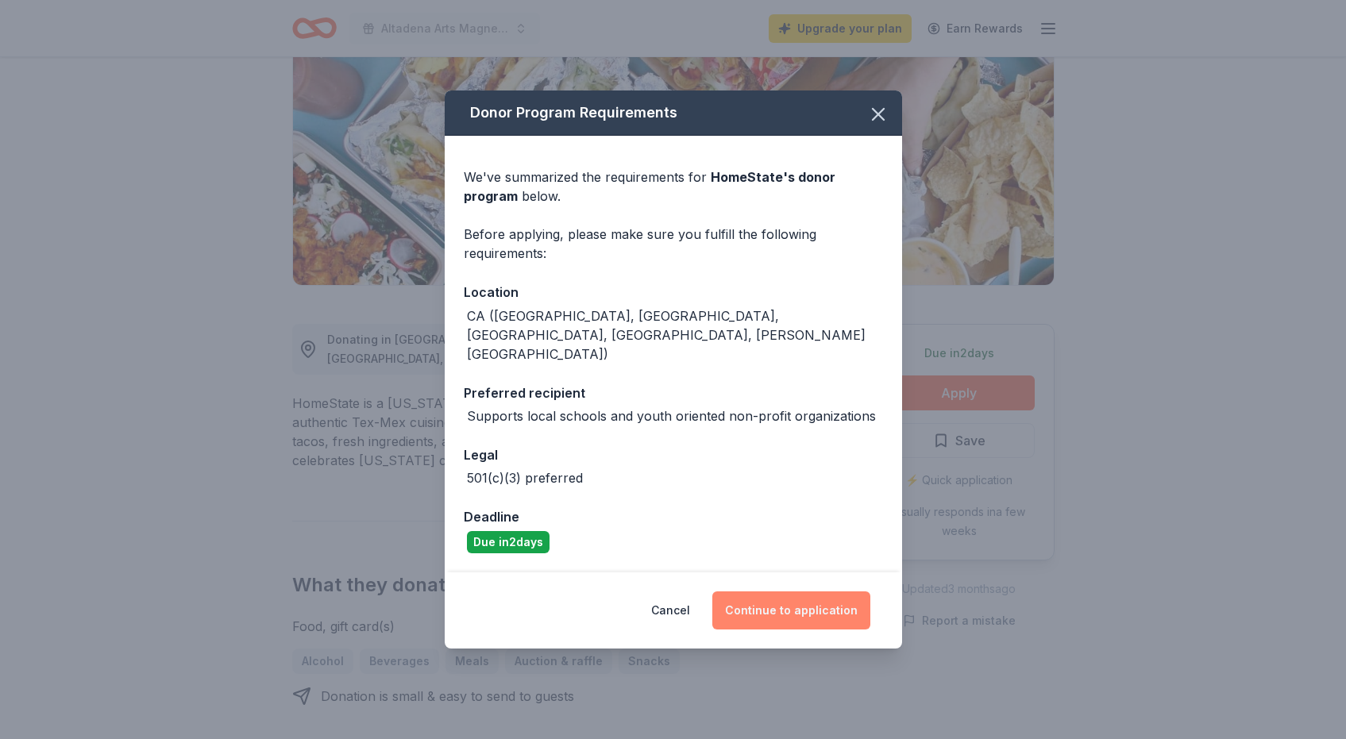
click at [793, 592] on button "Continue to application" at bounding box center [791, 611] width 158 height 38
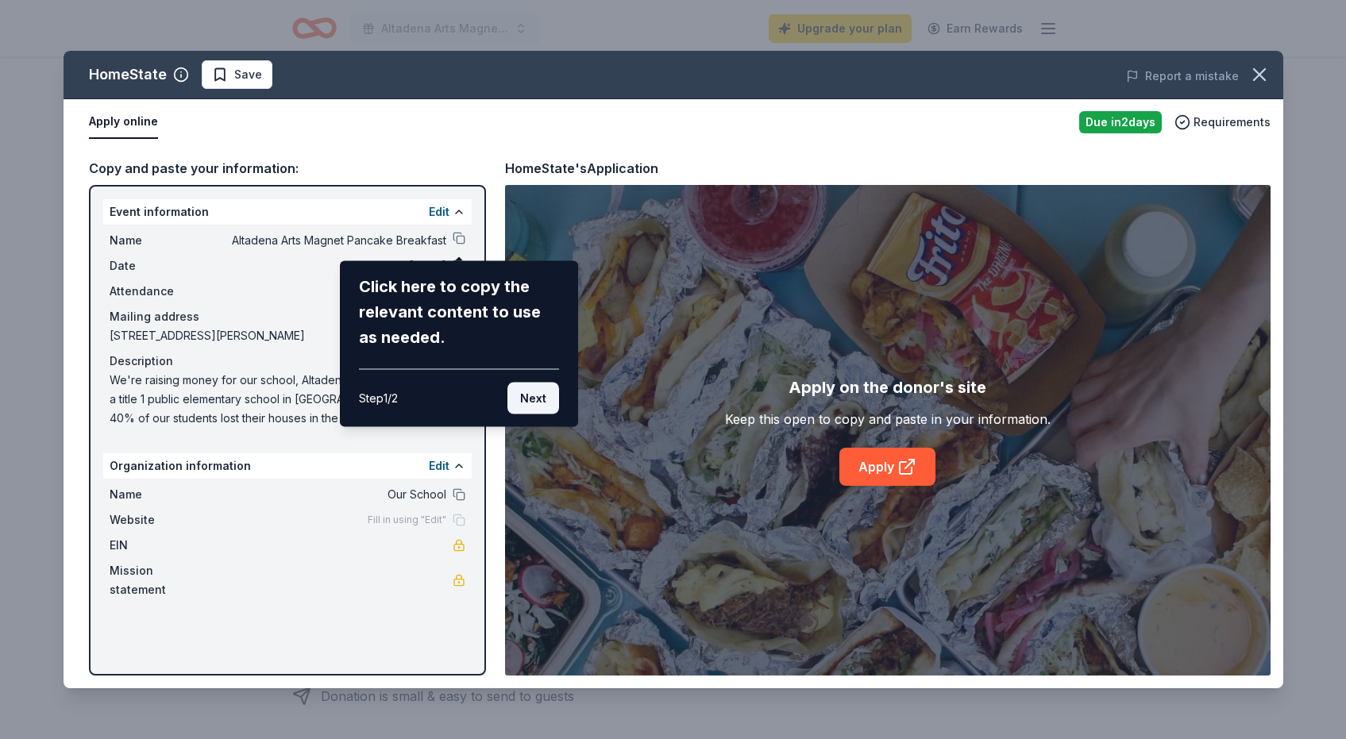
click at [533, 405] on button "Next" at bounding box center [533, 399] width 52 height 32
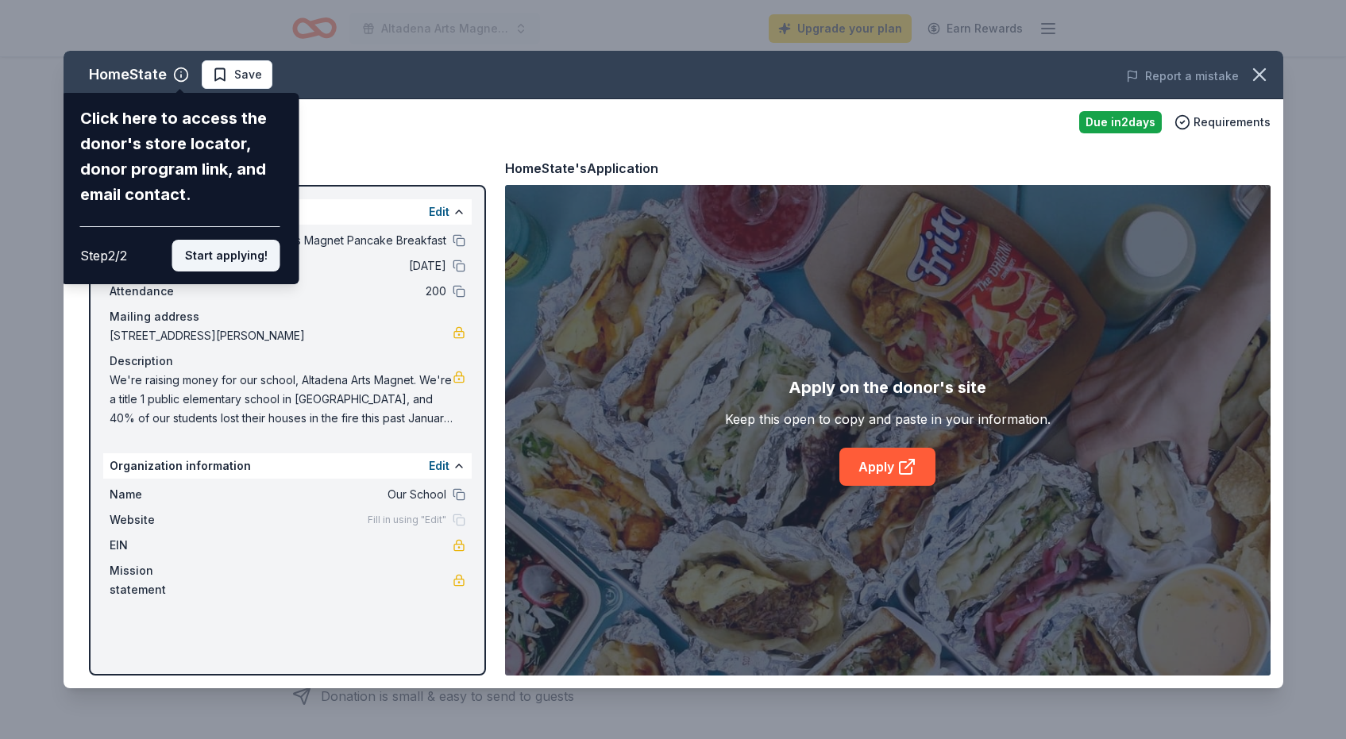
click at [242, 258] on button "Start applying!" at bounding box center [226, 256] width 108 height 32
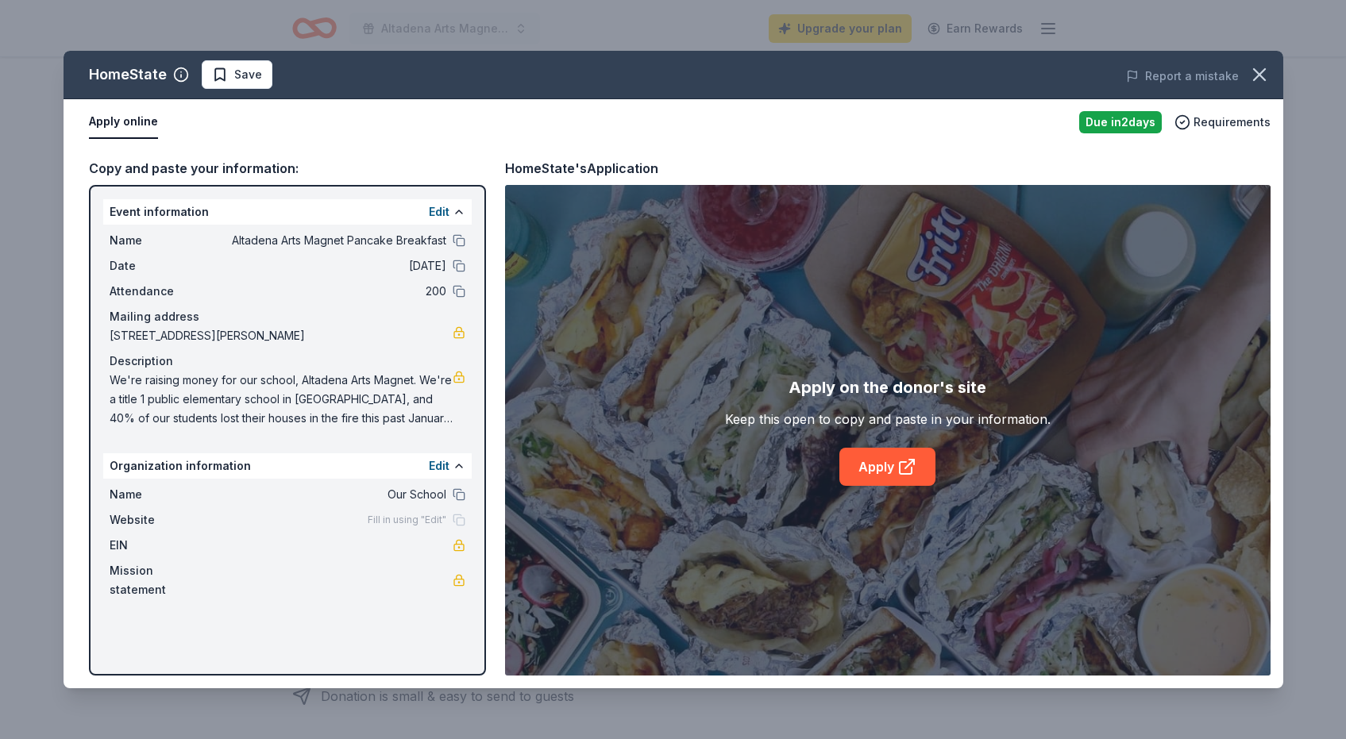
click at [437, 469] on div "HomeState Save Report a mistake Apply online Due in 2 days Requirements Copy an…" at bounding box center [674, 370] width 1220 height 638
click at [877, 466] on div "HomeState Save Report a mistake Apply online Due in 2 days Requirements Copy an…" at bounding box center [674, 370] width 1220 height 638
click at [436, 209] on div "HomeState Save Report a mistake Apply online Due in 2 days Requirements Copy an…" at bounding box center [674, 370] width 1220 height 638
click at [882, 459] on div "HomeState Save Report a mistake Apply online Due in 2 days Requirements Copy an…" at bounding box center [674, 370] width 1220 height 638
click at [882, 470] on div "HomeState Save Report a mistake Apply online Due in 2 days Requirements Copy an…" at bounding box center [674, 370] width 1220 height 638
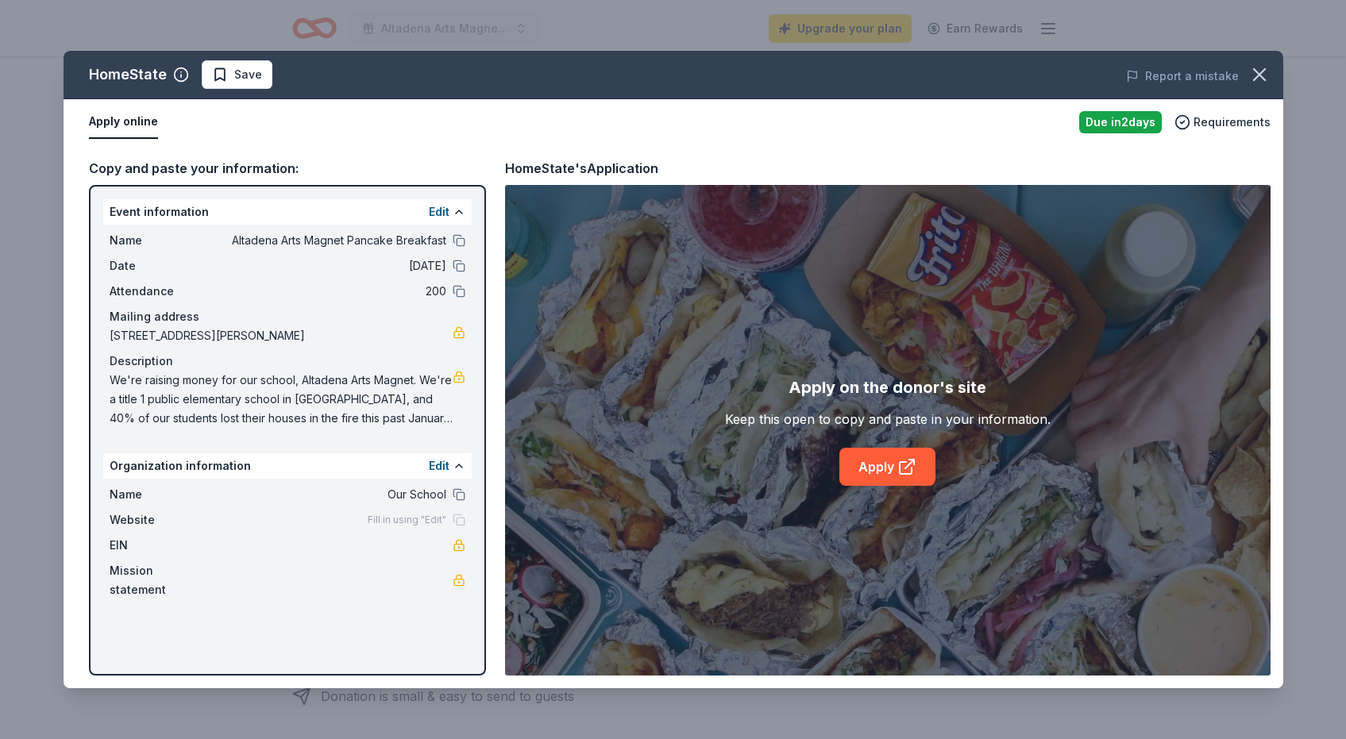
click at [913, 466] on div "HomeState Save Report a mistake Apply online Due in 2 days Requirements Copy an…" at bounding box center [674, 370] width 1220 height 638
click at [901, 387] on div "HomeState Save Report a mistake Apply online Due in 2 days Requirements Copy an…" at bounding box center [674, 370] width 1220 height 638
click at [1265, 71] on icon "button" at bounding box center [1259, 75] width 22 height 22
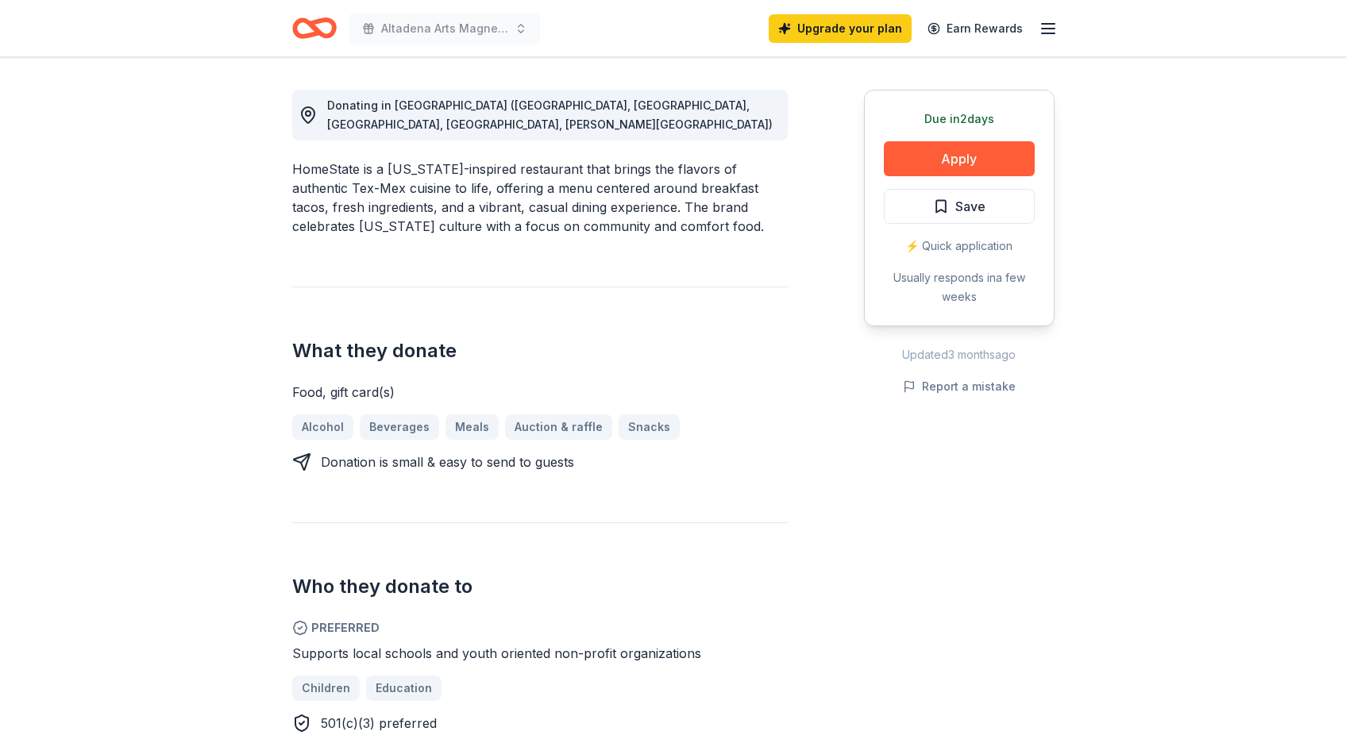
scroll to position [432, 0]
